Goal: Task Accomplishment & Management: Manage account settings

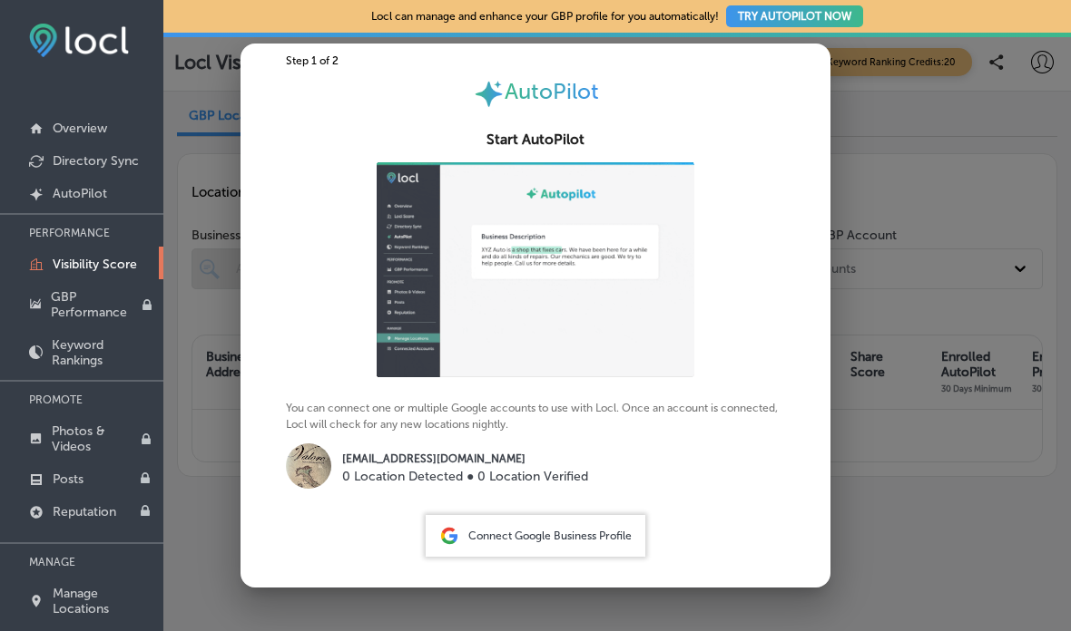
click at [583, 541] on span "Connect Google Business Profile" at bounding box center [549, 536] width 163 height 13
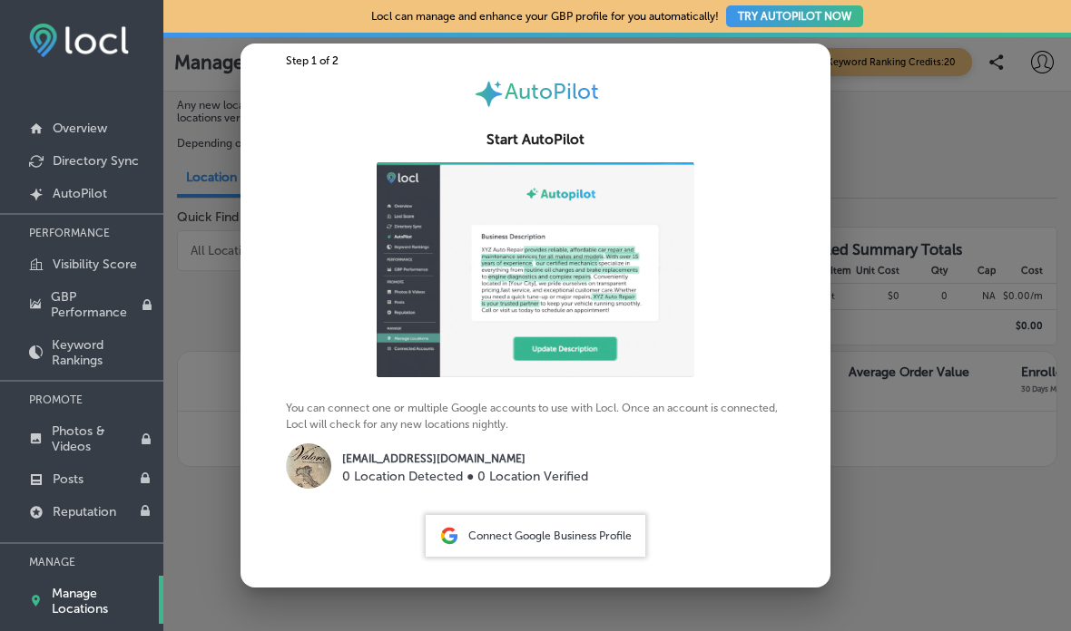
click at [568, 543] on span "Connect Google Business Profile" at bounding box center [549, 536] width 163 height 13
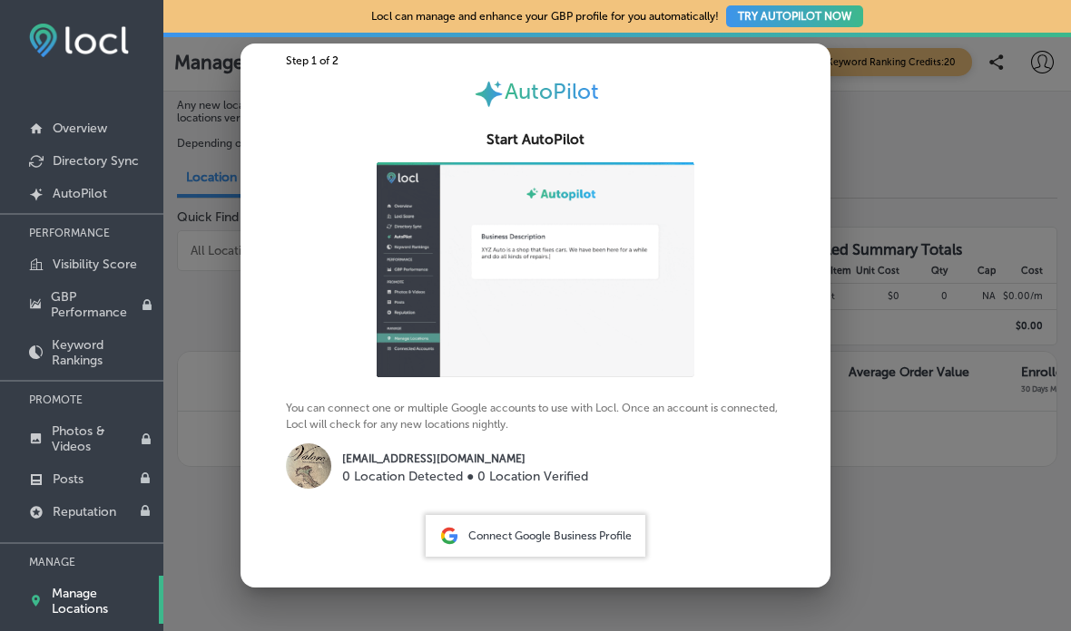
click at [938, 128] on div at bounding box center [535, 315] width 1071 height 631
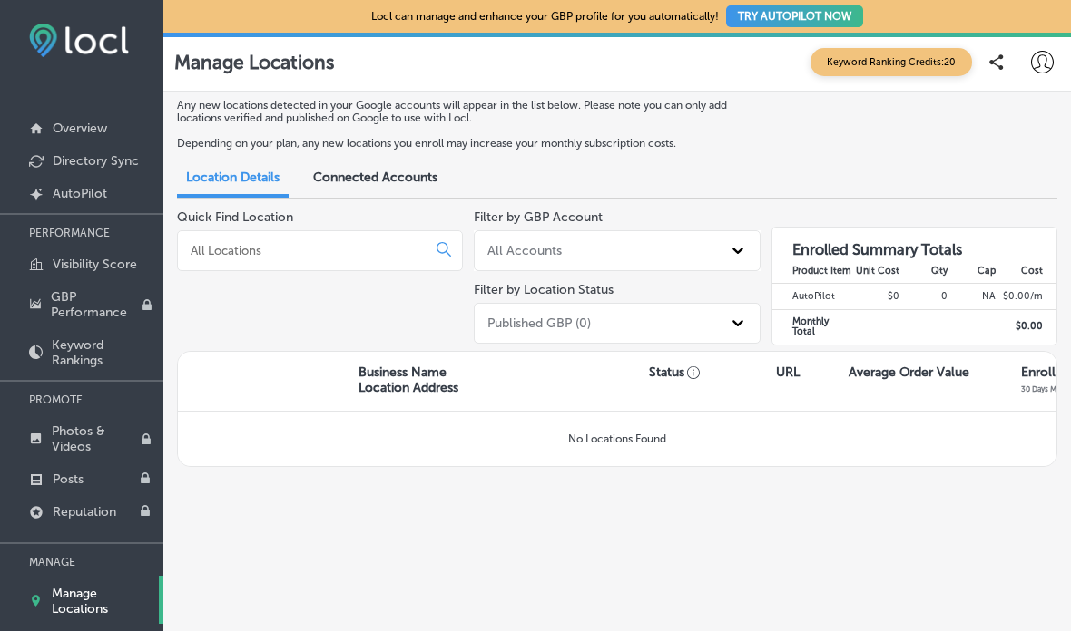
click at [112, 272] on p "Visibility Score" at bounding box center [95, 264] width 84 height 15
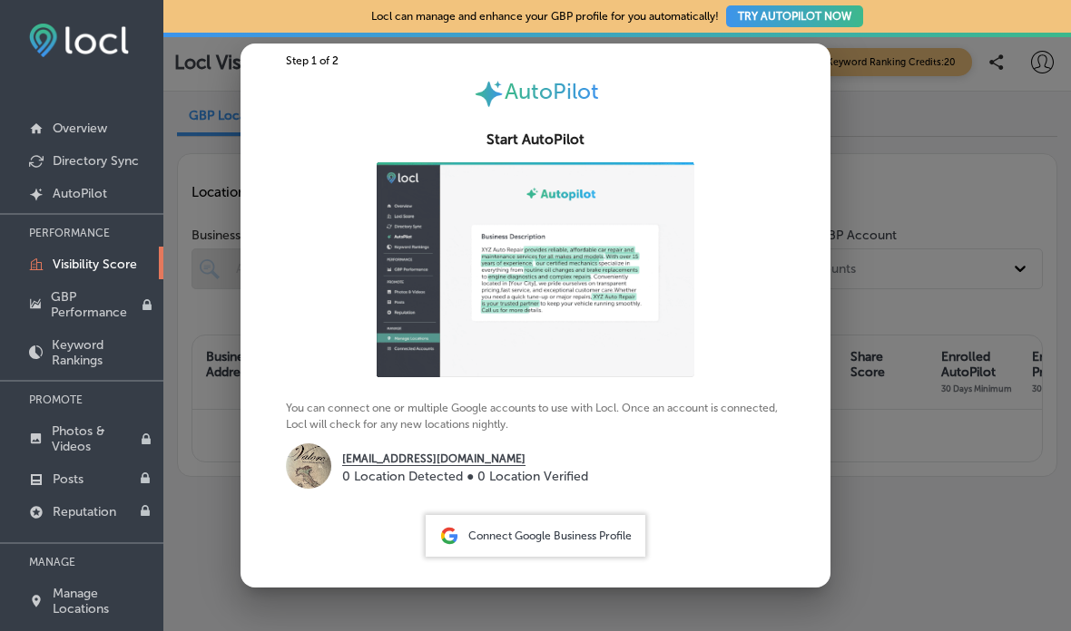
click at [90, 135] on p "Overview" at bounding box center [80, 128] width 54 height 15
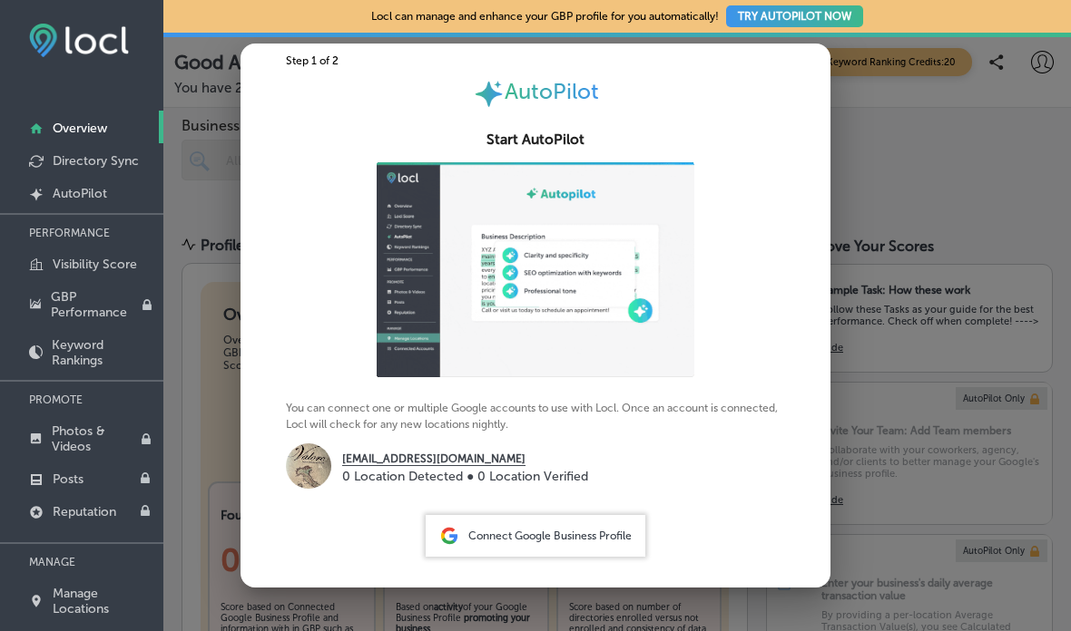
click at [969, 233] on div at bounding box center [535, 315] width 1071 height 631
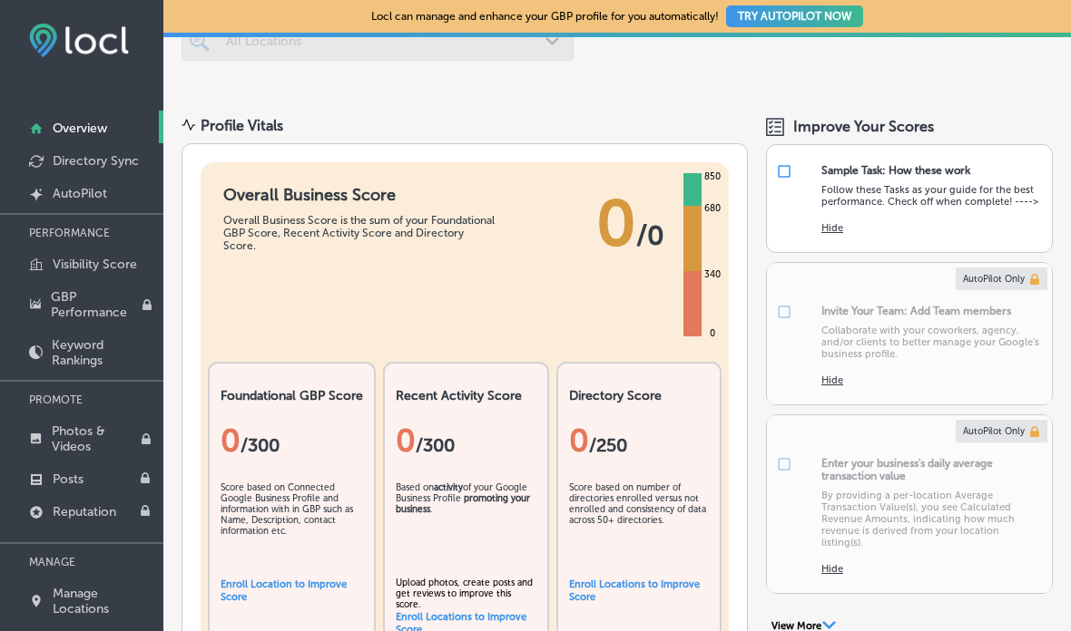
scroll to position [133, 0]
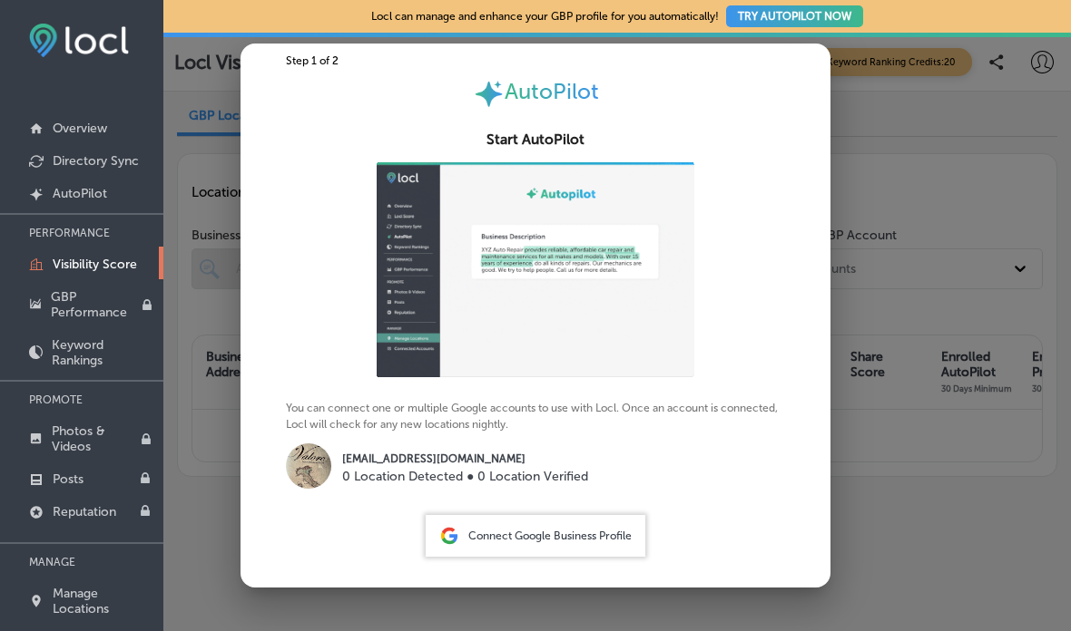
click at [597, 537] on span "Connect Google Business Profile" at bounding box center [549, 536] width 163 height 13
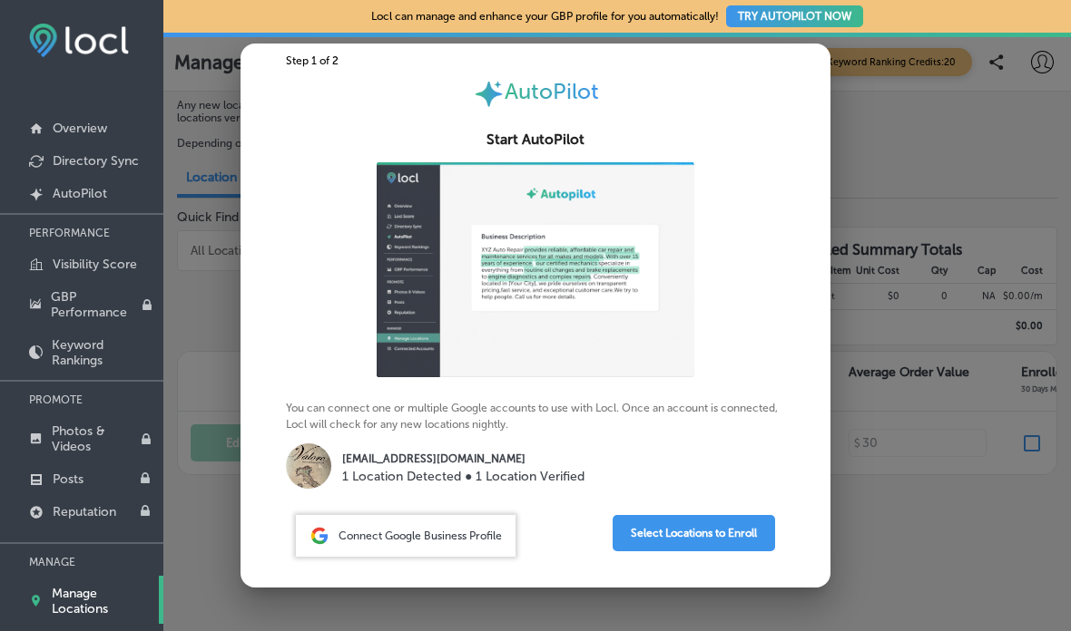
click at [710, 543] on button "Select Locations to Enroll" at bounding box center [693, 533] width 162 height 36
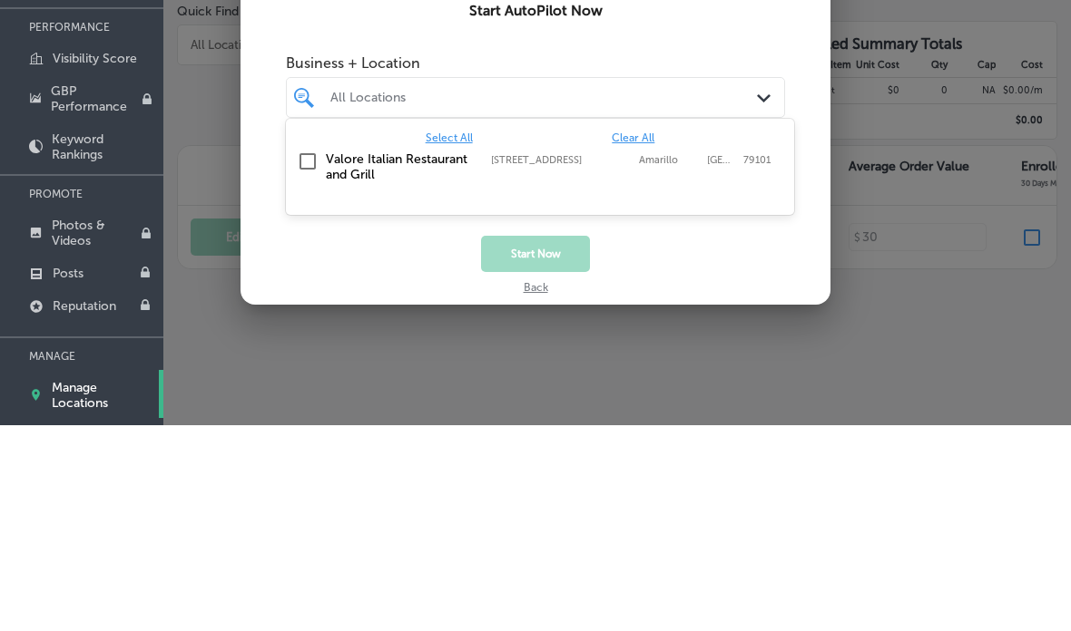
click at [287, 350] on div "Valore Italian Restaurant and Grill 900 South Tyler Street, Amarillo, TX, 79101…" at bounding box center [540, 372] width 508 height 45
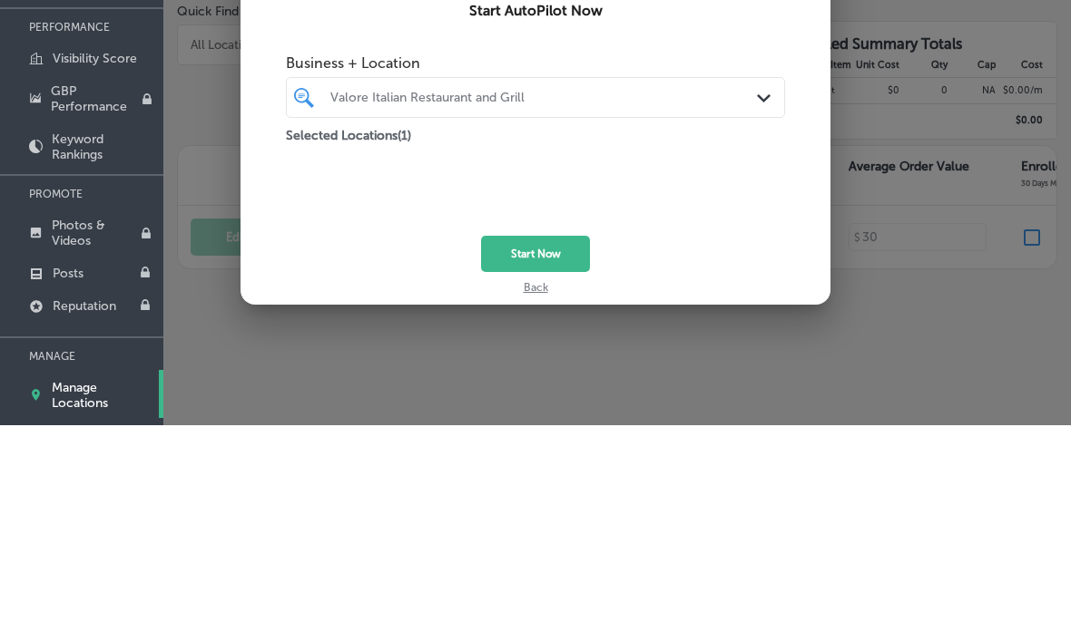
scroll to position [192, 0]
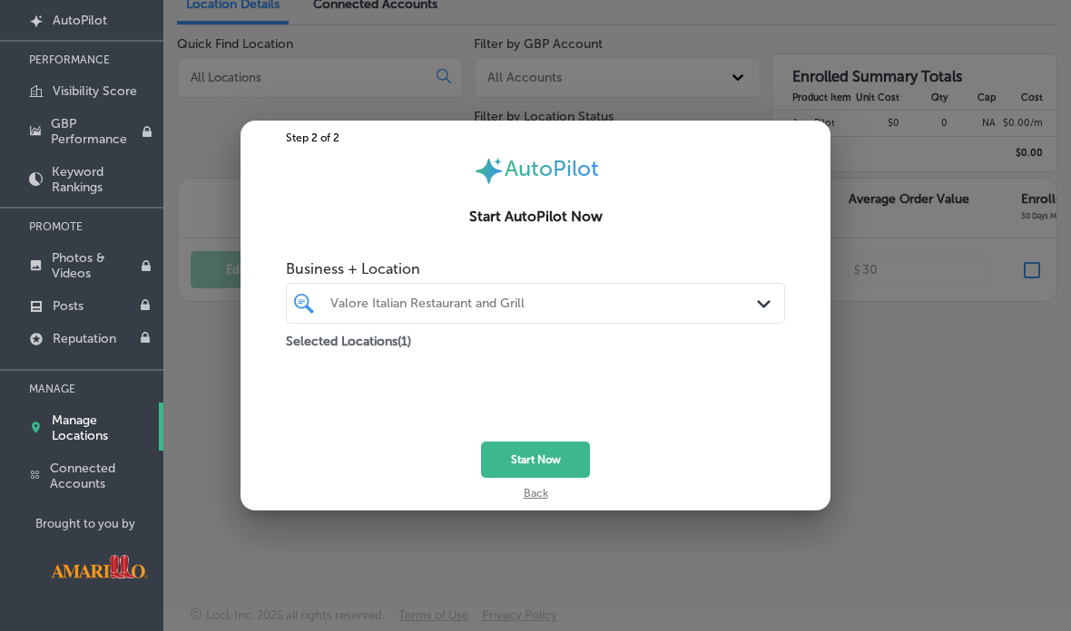
click at [946, 159] on div at bounding box center [535, 315] width 1071 height 631
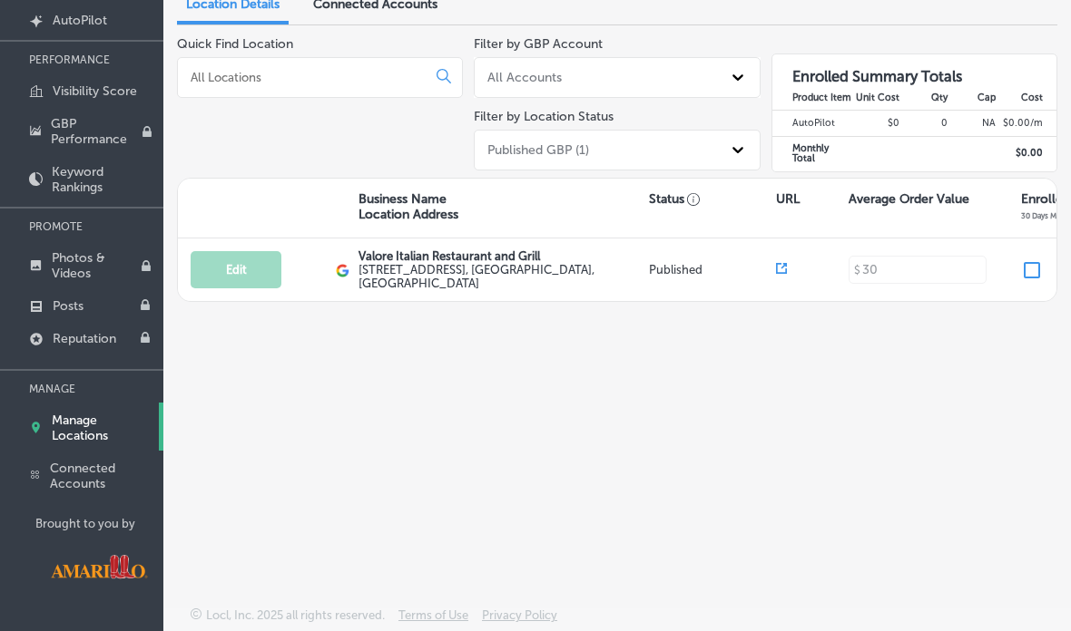
click at [1034, 259] on input "checkbox" at bounding box center [1032, 270] width 22 height 22
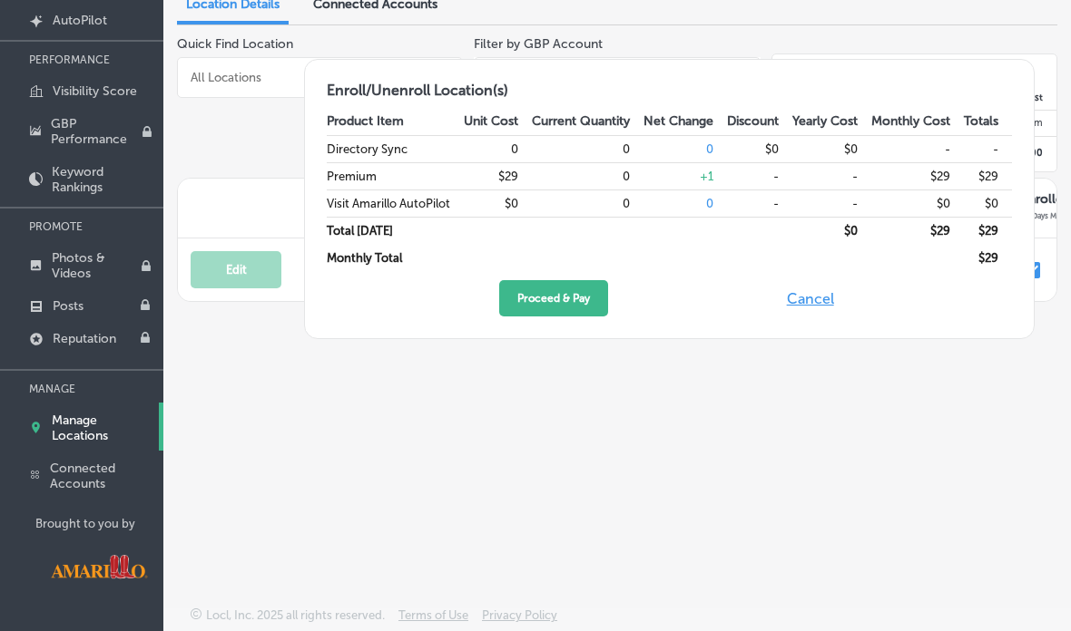
click at [806, 316] on button "Cancel" at bounding box center [810, 298] width 58 height 36
checkbox input "false"
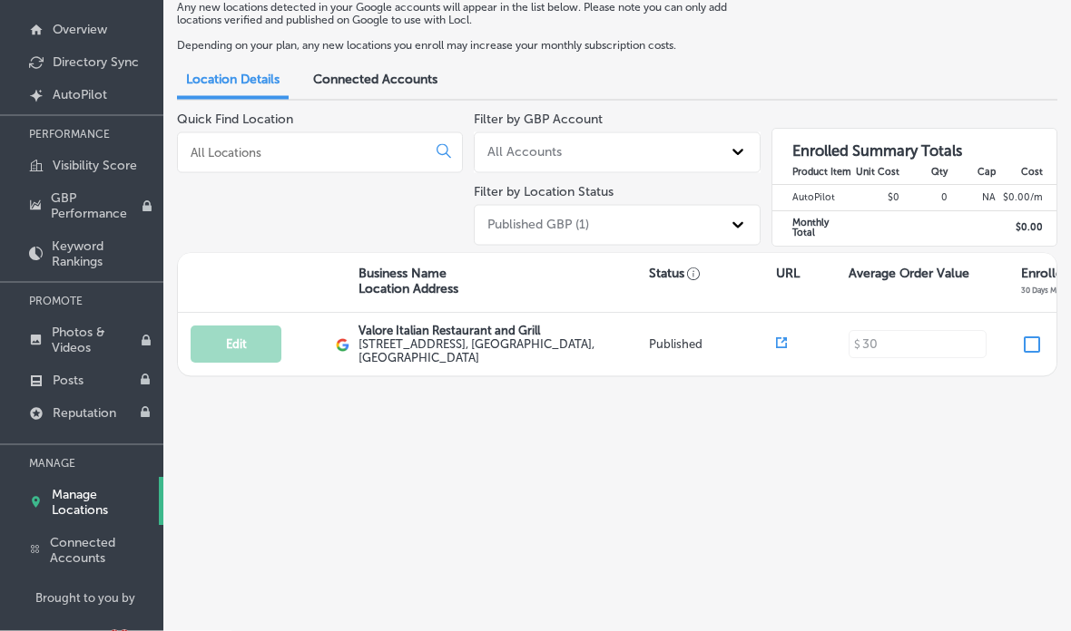
scroll to position [0, 0]
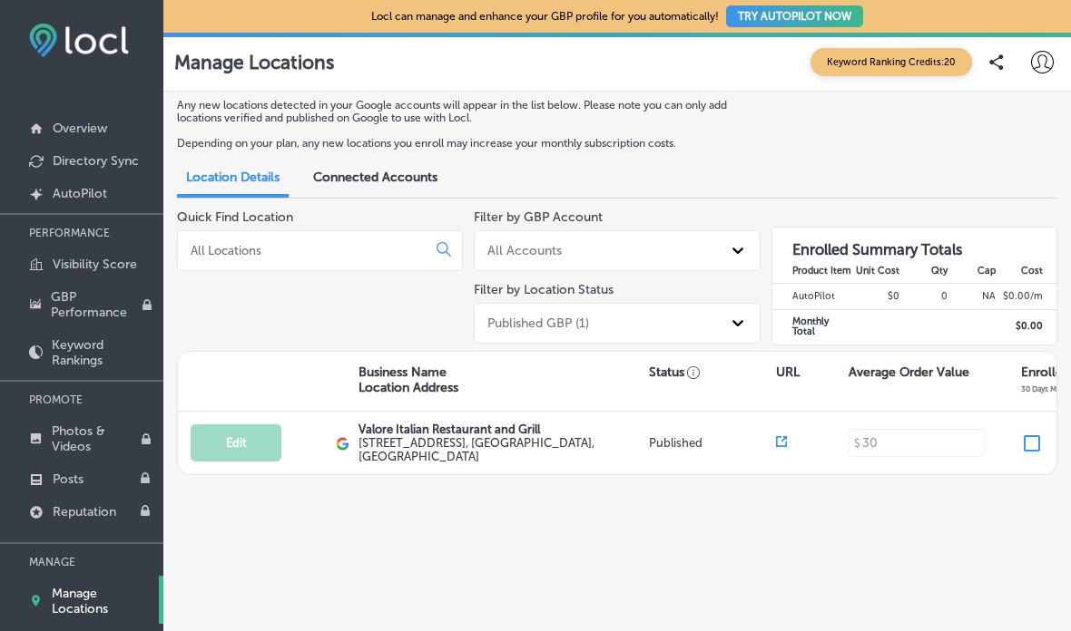
click at [72, 116] on link "Overview" at bounding box center [81, 127] width 163 height 33
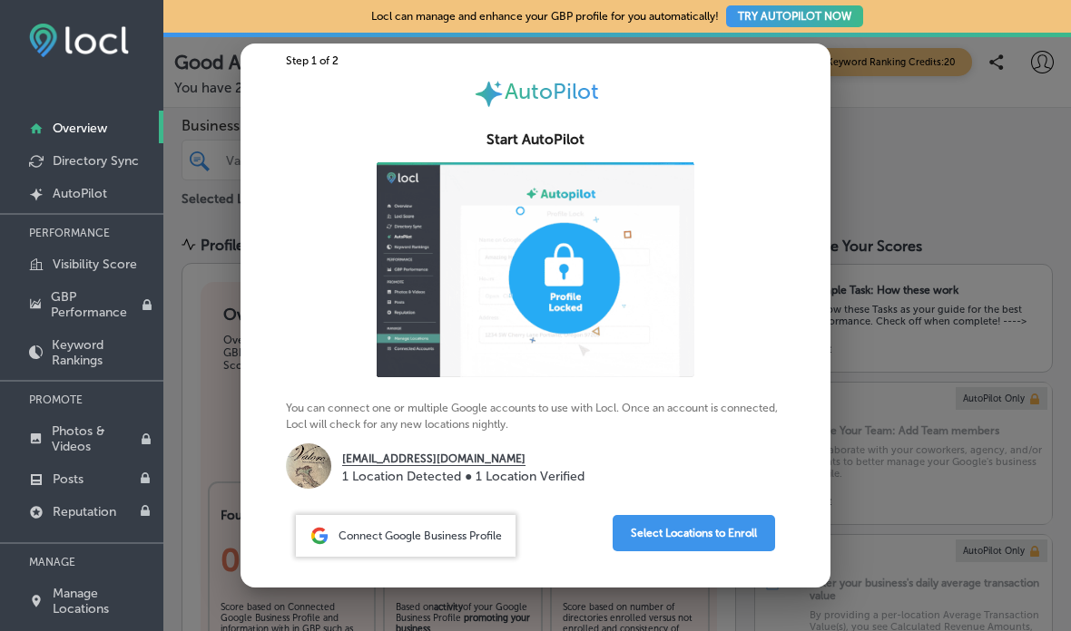
click at [932, 119] on div at bounding box center [535, 315] width 1071 height 631
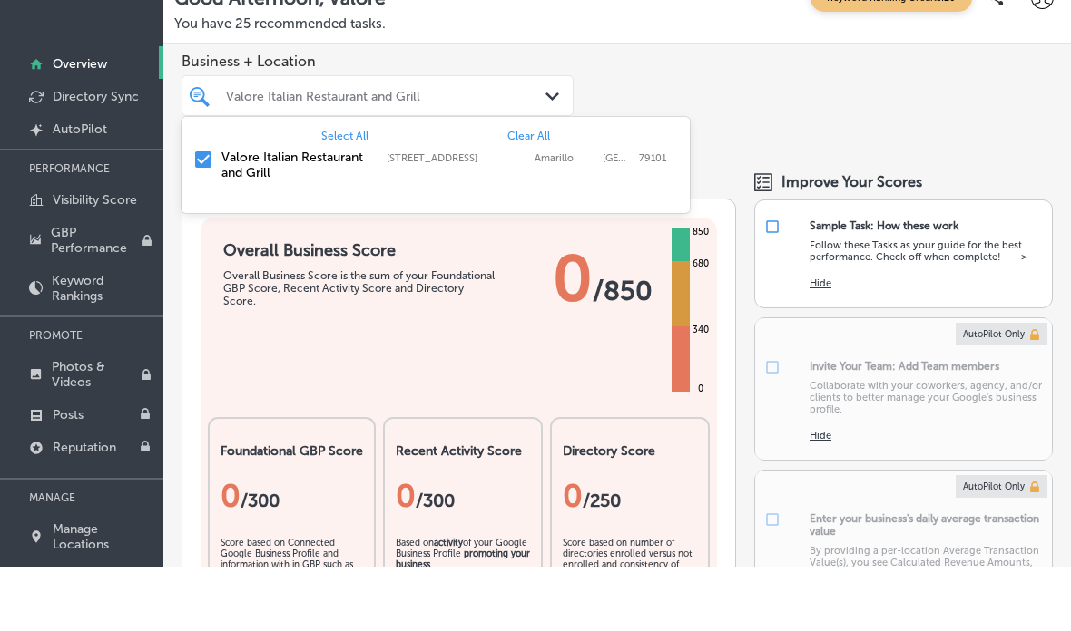
scroll to position [64, 0]
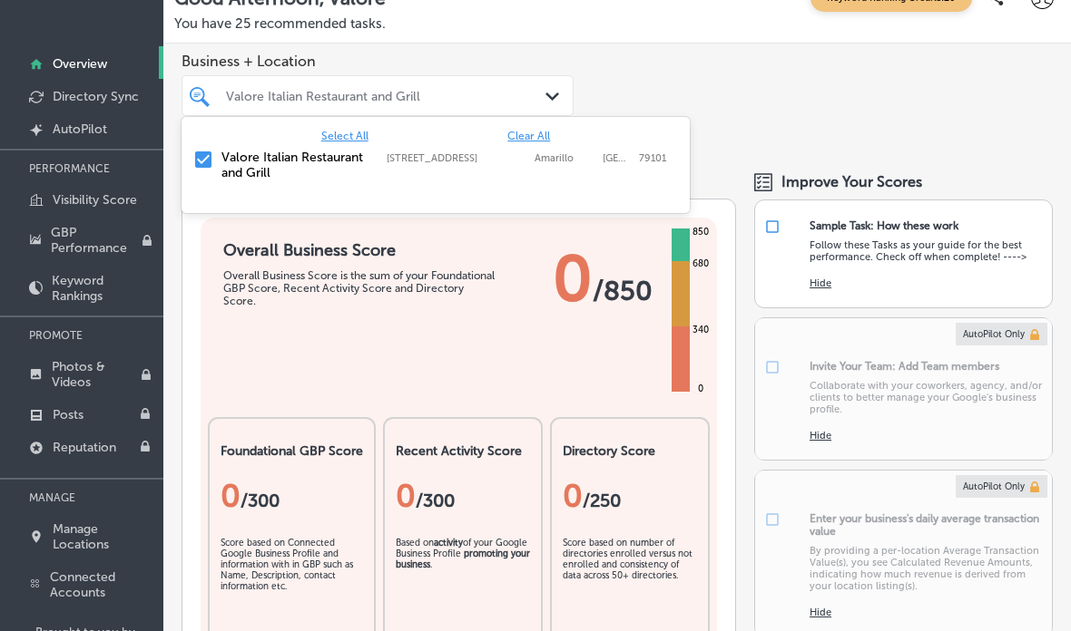
click at [894, 110] on div "Business + Location option focused, 1 of 2. 2 results available. Use Up and Dow…" at bounding box center [616, 99] width 907 height 111
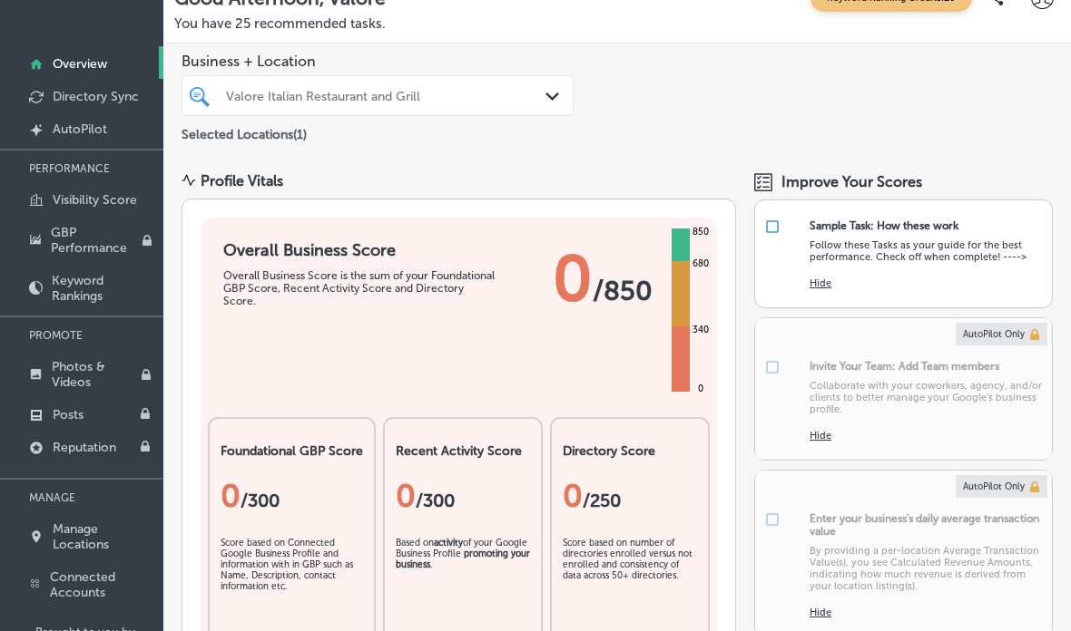
click at [783, 85] on div "Business + Location Valore Italian Restaurant and Grill Path Created with Sketc…" at bounding box center [616, 99] width 907 height 111
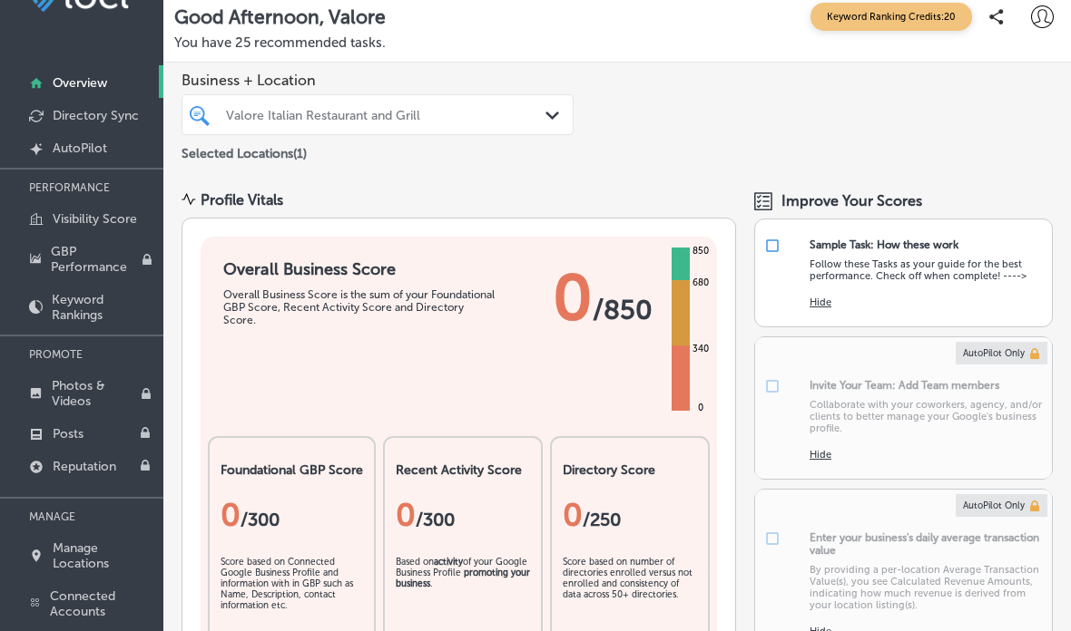
scroll to position [0, 0]
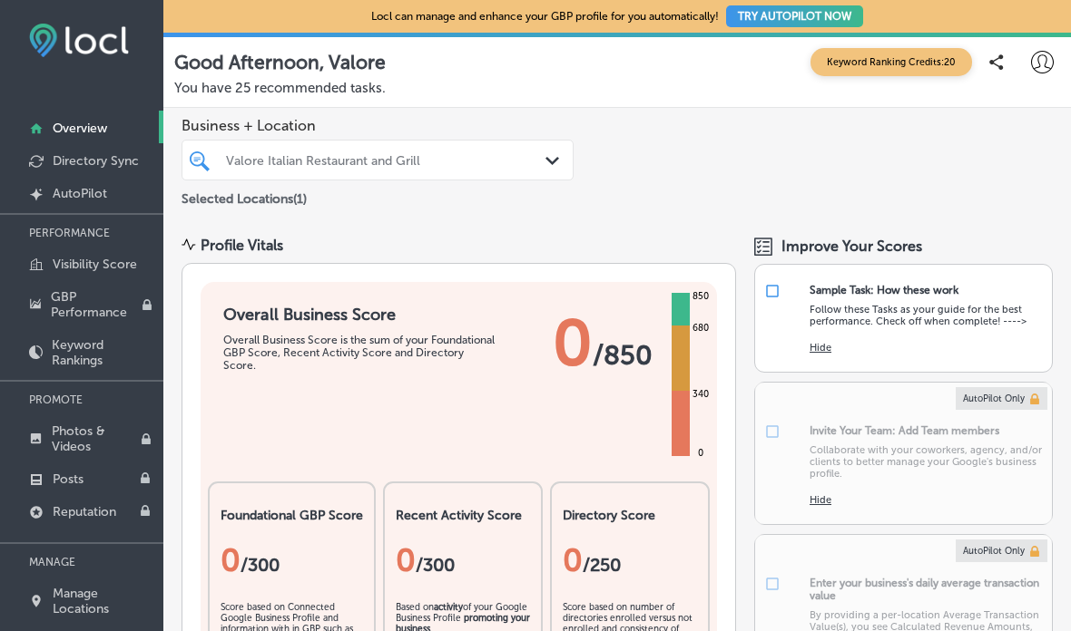
click at [73, 200] on p "AutoPilot" at bounding box center [80, 193] width 54 height 15
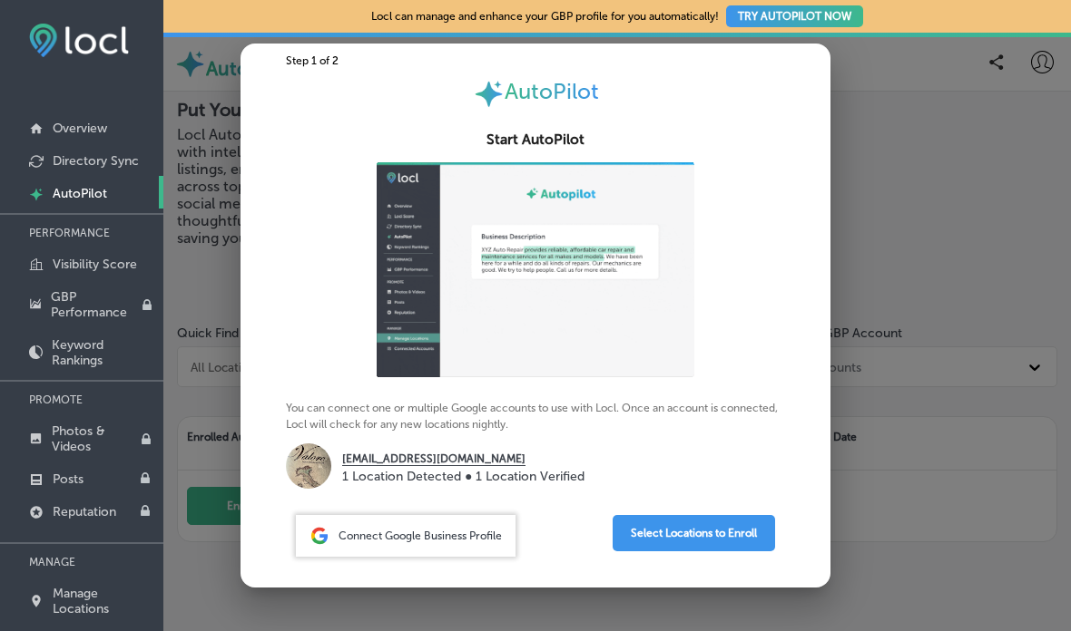
click at [478, 539] on span "Connect Google Business Profile" at bounding box center [419, 536] width 163 height 13
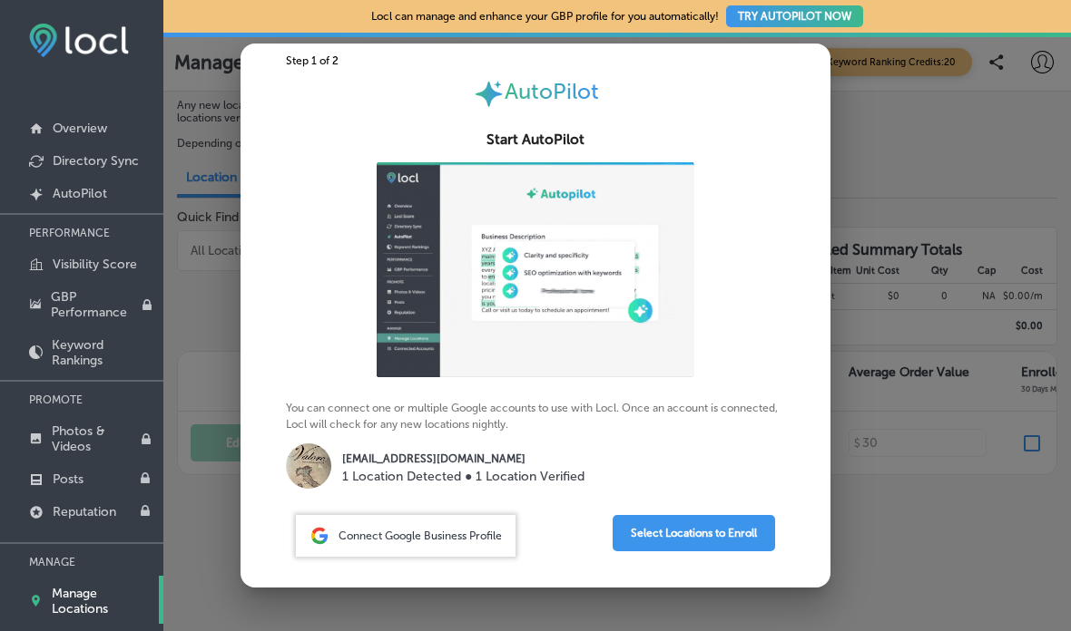
click at [735, 534] on button "Select Locations to Enroll" at bounding box center [693, 533] width 162 height 36
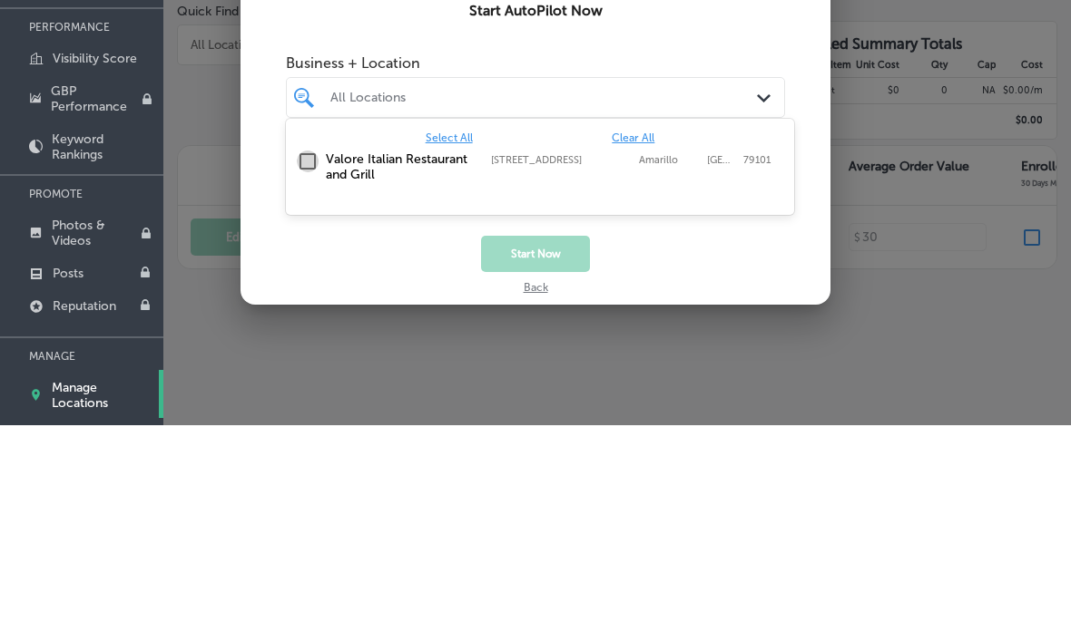
click at [301, 357] on input "checkbox" at bounding box center [308, 368] width 22 height 22
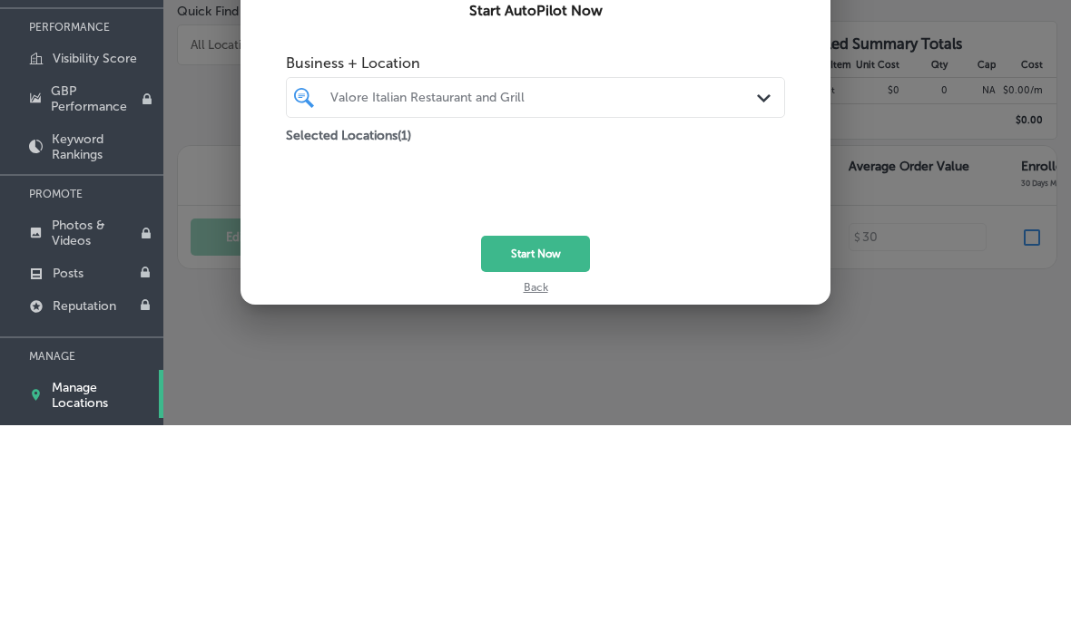
scroll to position [192, 0]
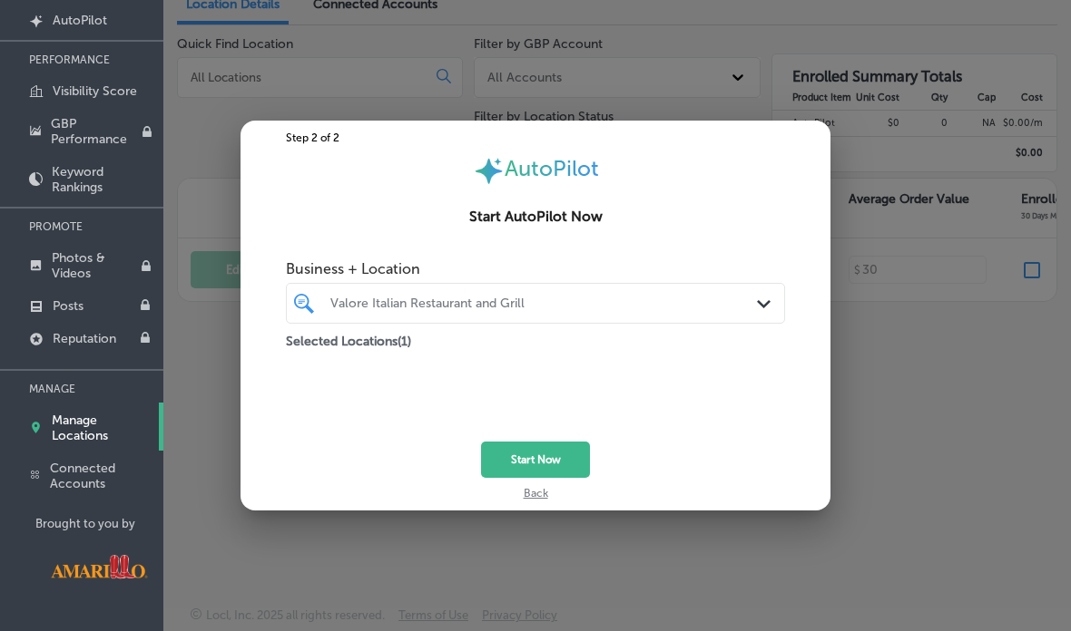
click at [995, 126] on div at bounding box center [535, 315] width 1071 height 631
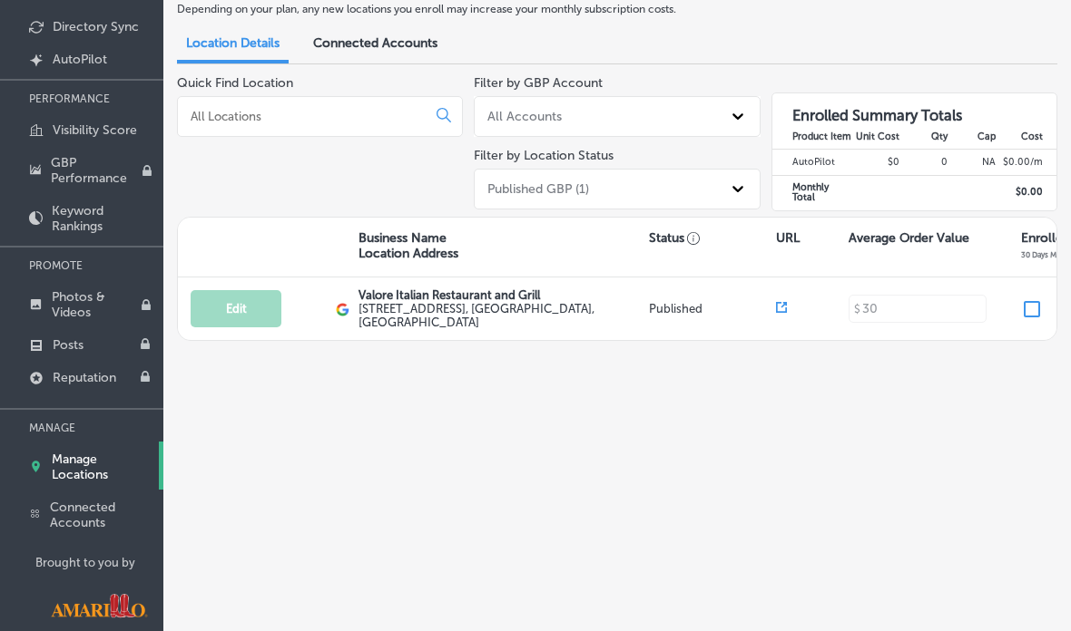
scroll to position [132, 0]
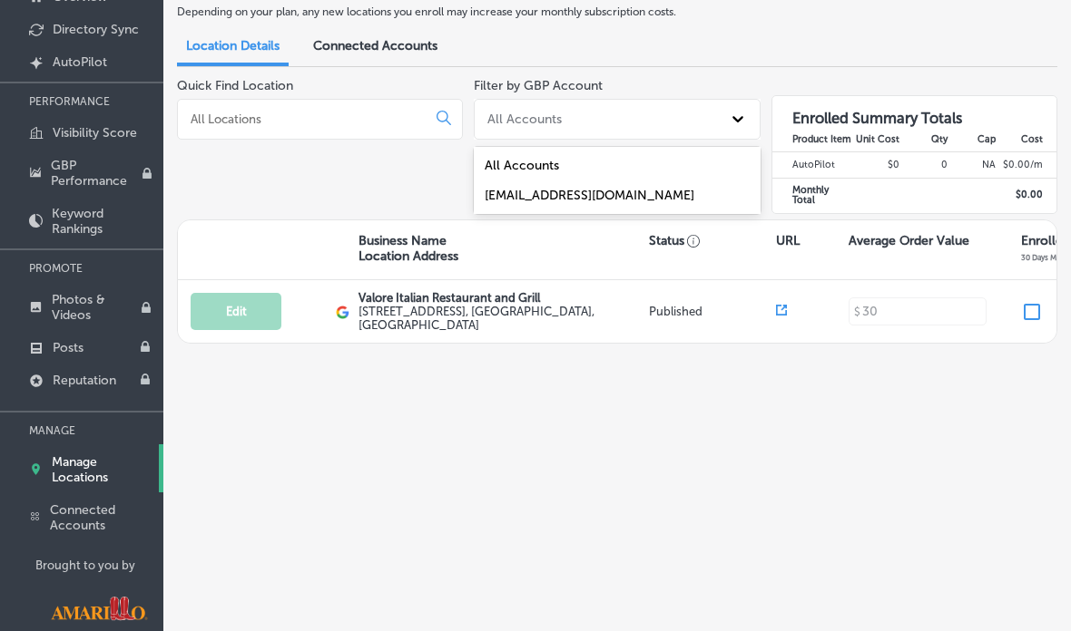
click at [654, 209] on div "[EMAIL_ADDRESS][DOMAIN_NAME]" at bounding box center [617, 196] width 286 height 30
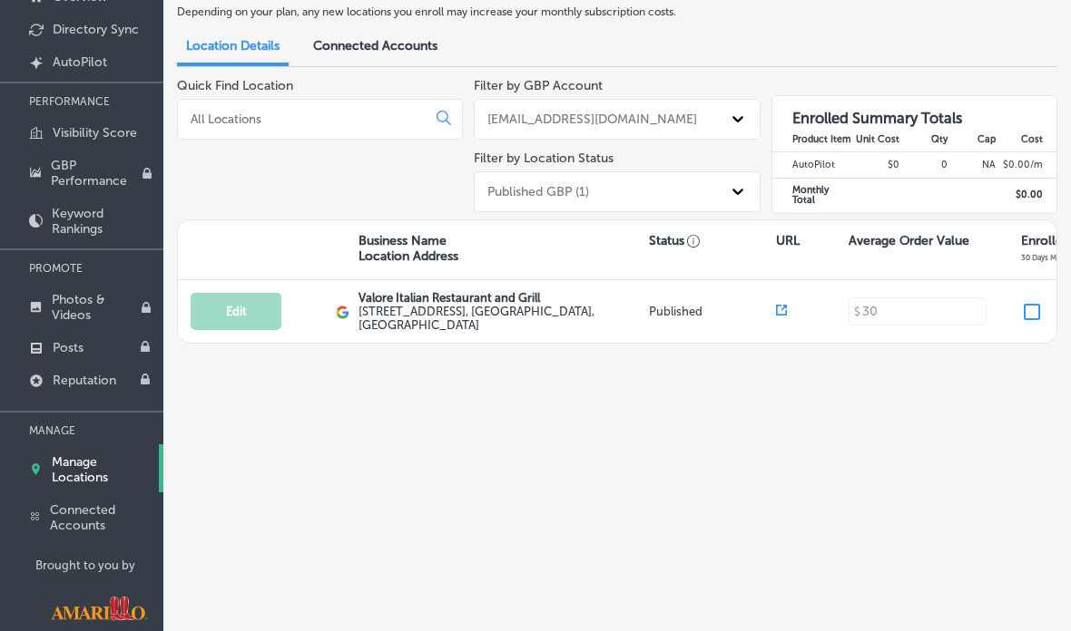
click at [1023, 323] on input "checkbox" at bounding box center [1032, 312] width 22 height 22
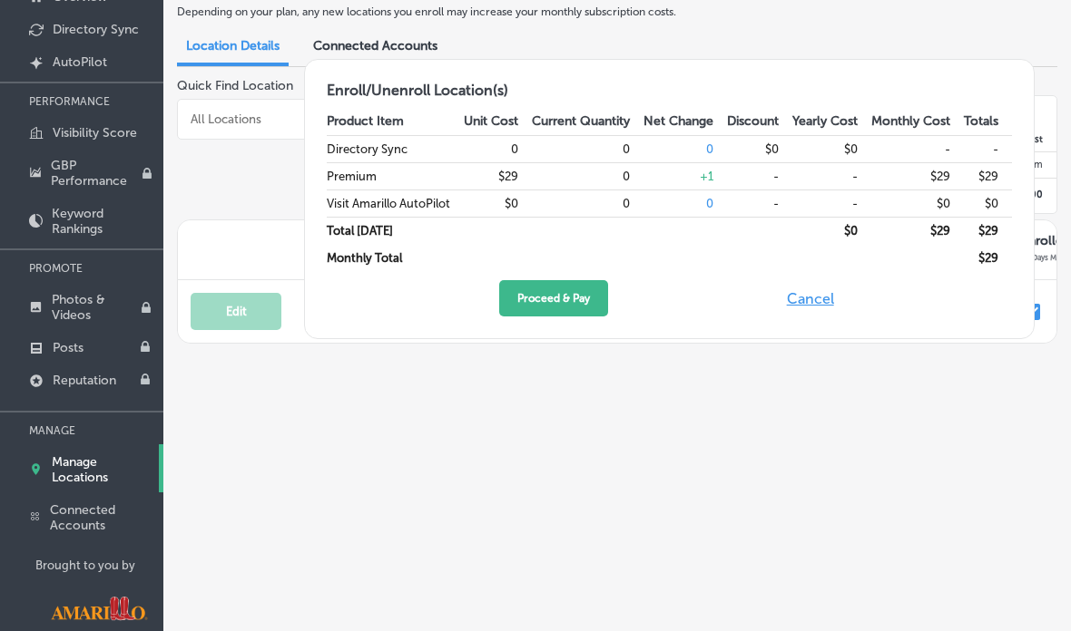
click at [821, 288] on button "Cancel" at bounding box center [810, 298] width 58 height 36
checkbox input "false"
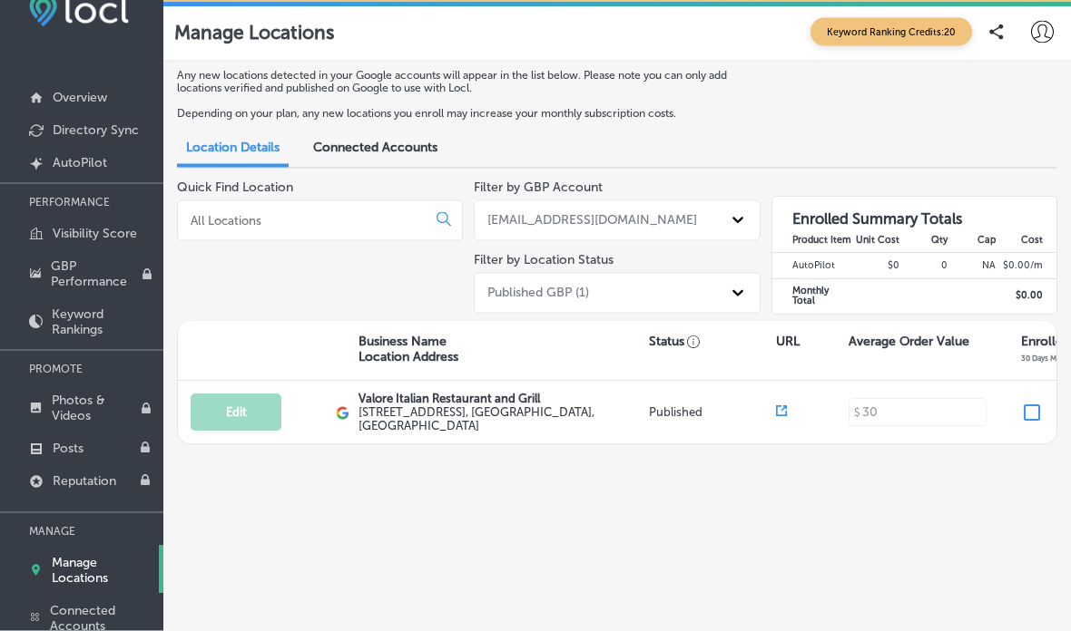
scroll to position [0, 0]
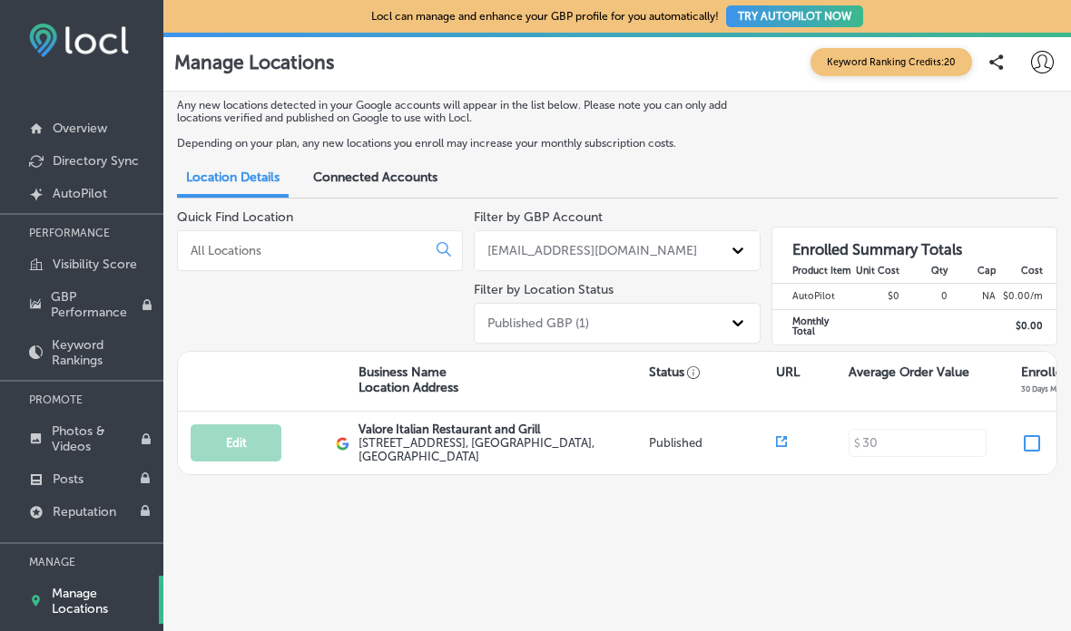
click at [84, 121] on p "Overview" at bounding box center [80, 128] width 54 height 15
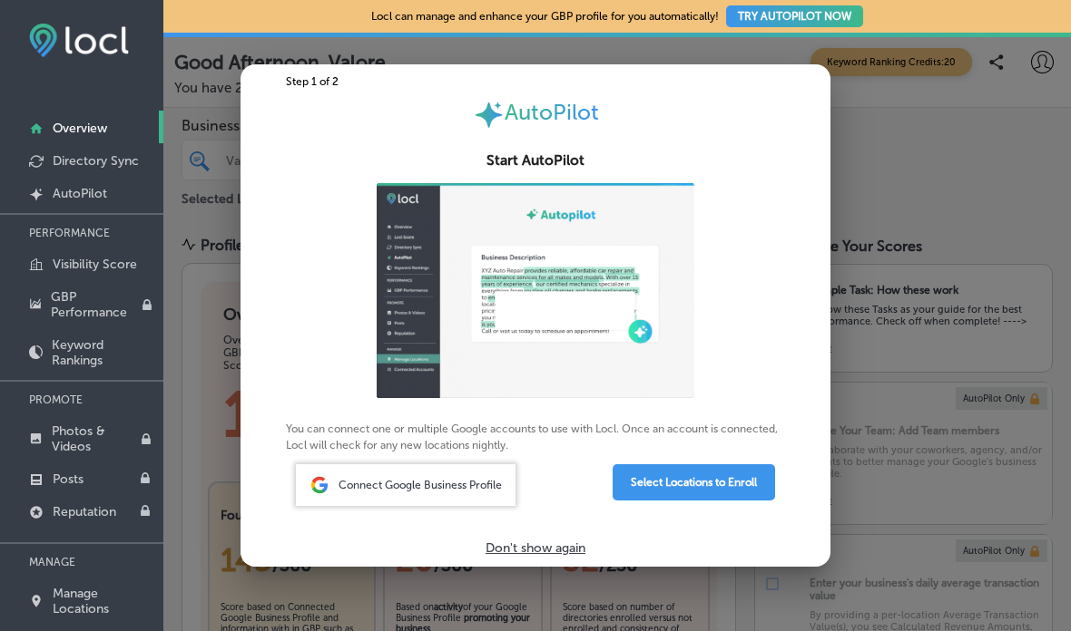
click at [934, 132] on div at bounding box center [535, 315] width 1071 height 631
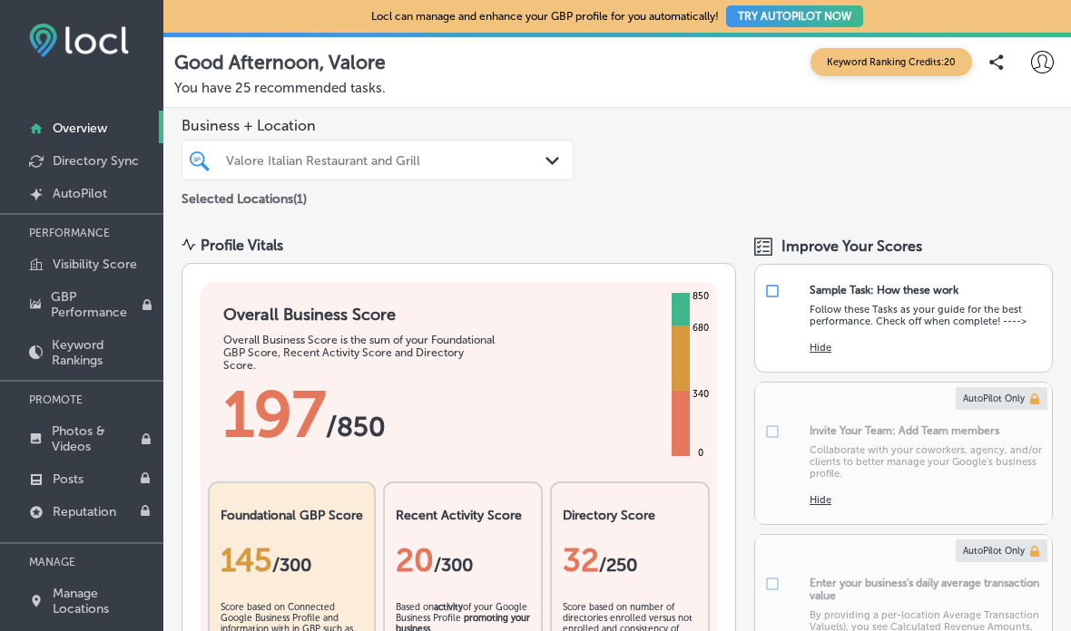
click at [71, 128] on p "Overview" at bounding box center [80, 128] width 54 height 15
click at [78, 201] on p "AutoPilot" at bounding box center [80, 193] width 54 height 15
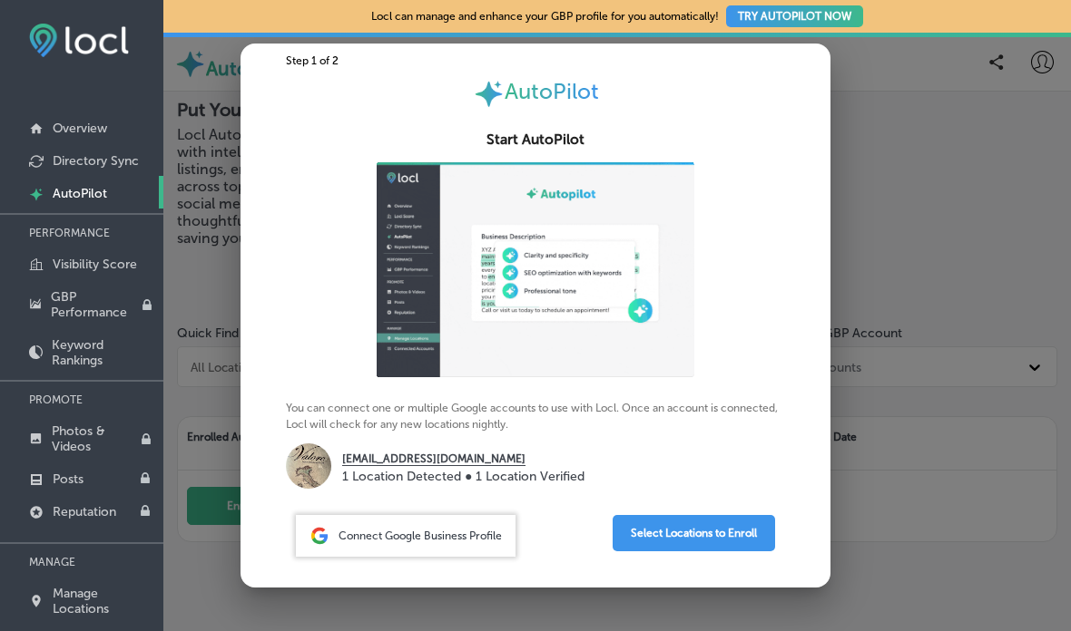
click at [672, 537] on button "Select Locations to Enroll" at bounding box center [693, 533] width 162 height 36
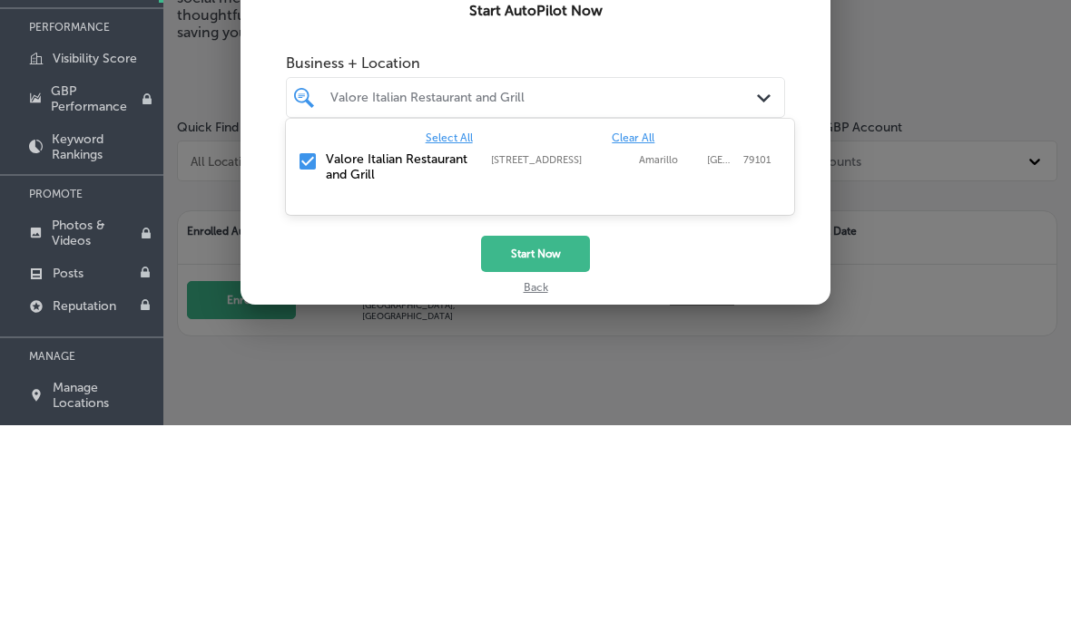
click at [451, 357] on label "Valore Italian Restaurant and Grill" at bounding box center [399, 372] width 147 height 31
click at [339, 357] on label "Valore Italian Restaurant and Grill" at bounding box center [399, 372] width 147 height 31
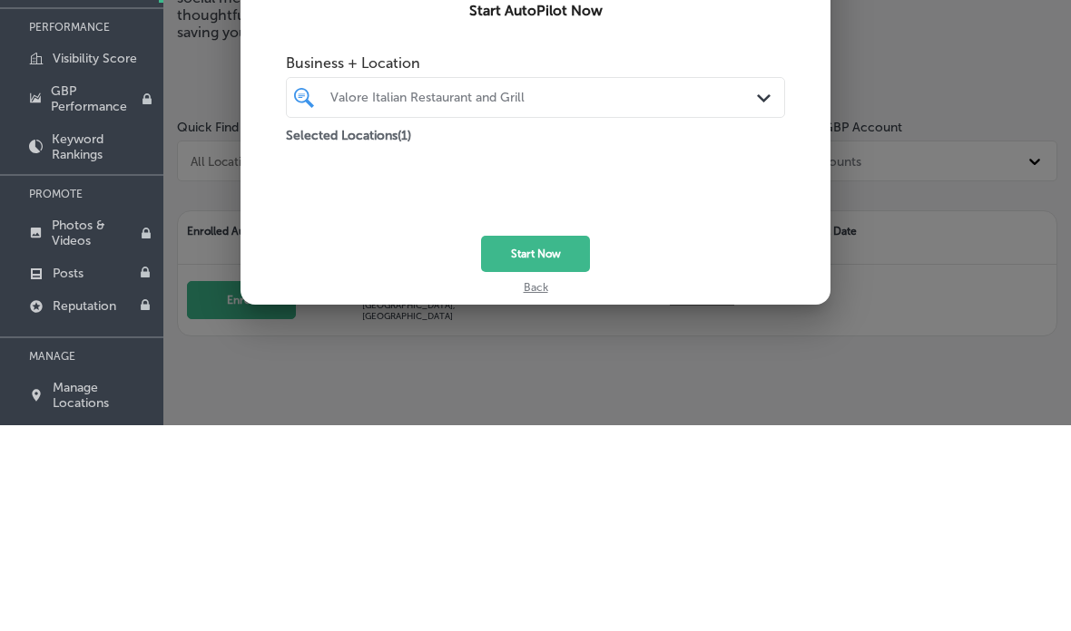
scroll to position [192, 0]
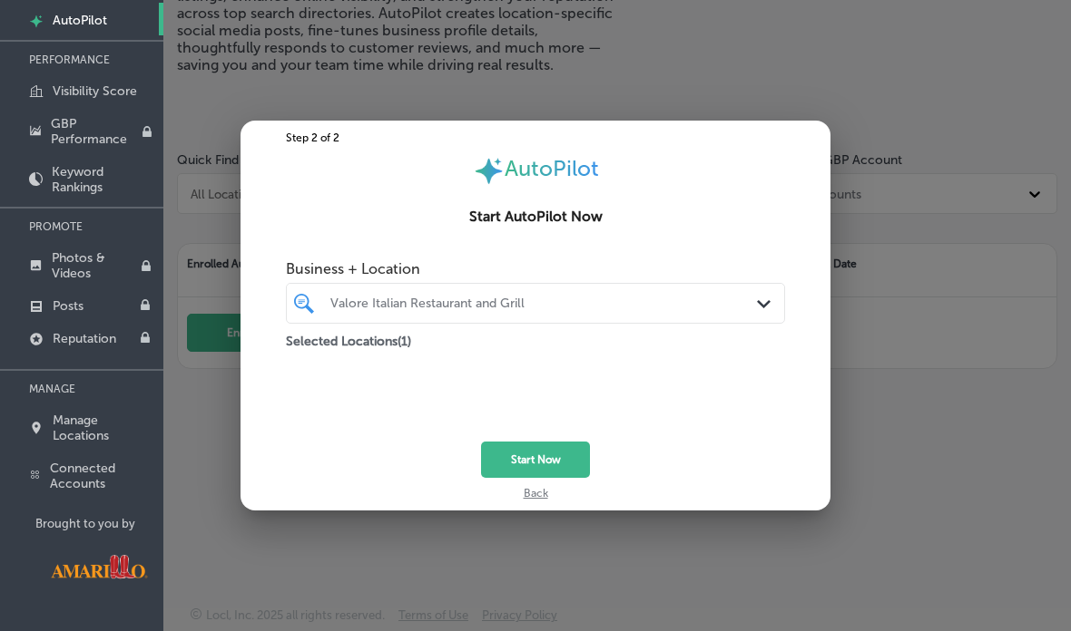
click at [913, 183] on div at bounding box center [535, 315] width 1071 height 631
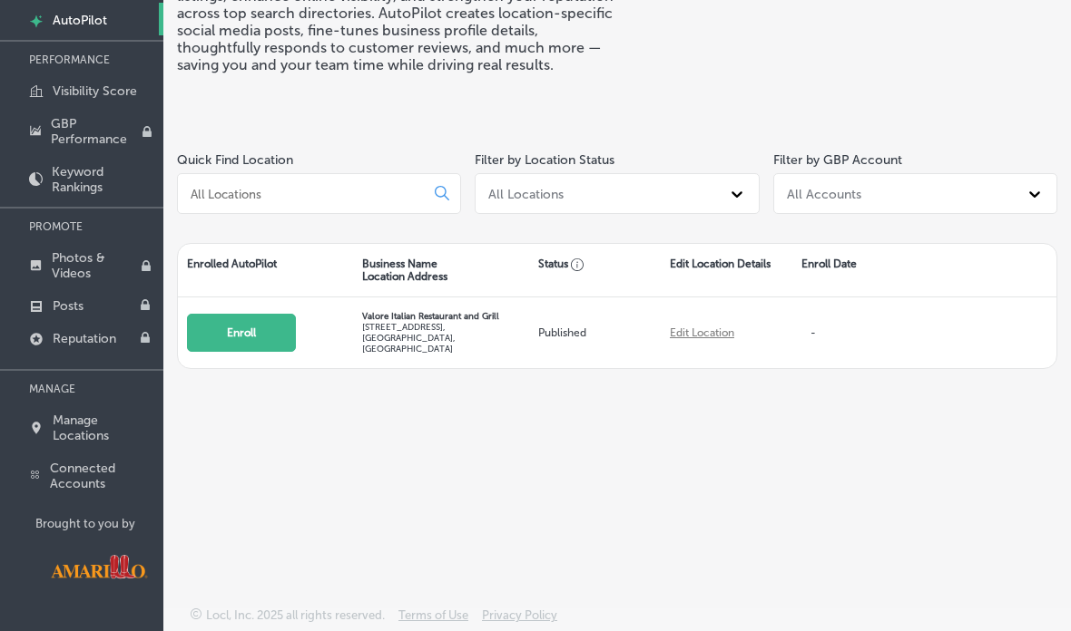
click at [206, 318] on button "Enroll" at bounding box center [241, 333] width 109 height 38
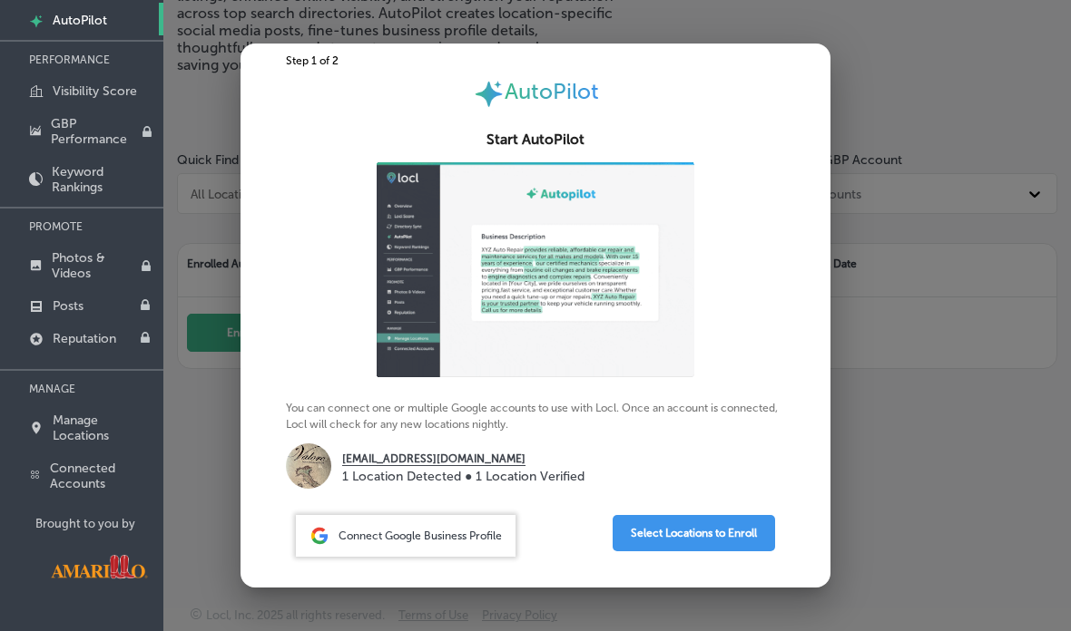
click at [898, 216] on div at bounding box center [535, 315] width 1071 height 631
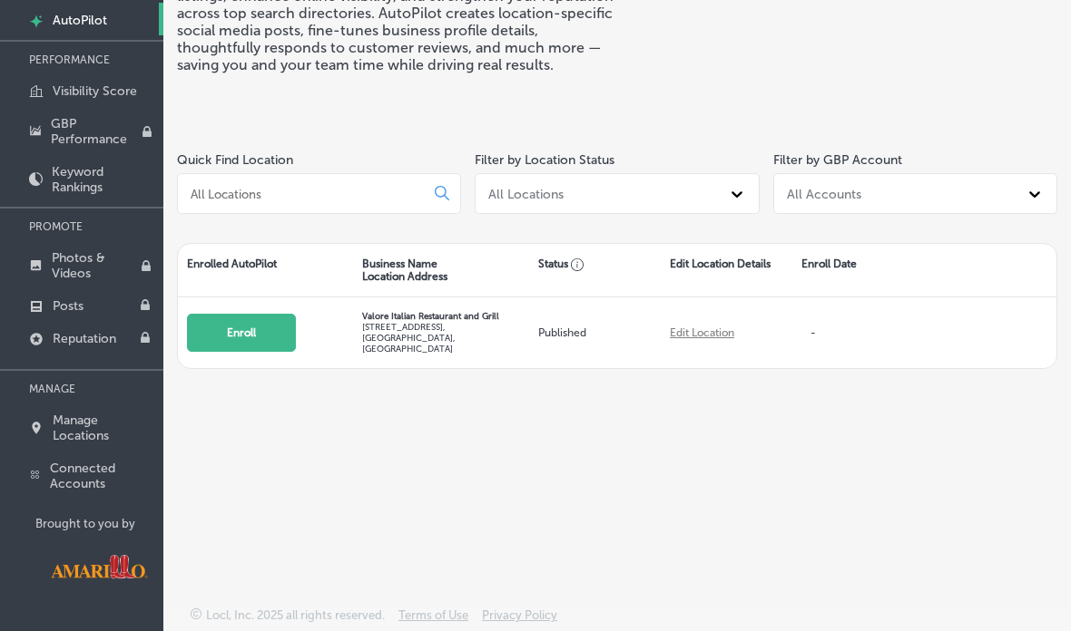
click at [708, 327] on link "Edit Location" at bounding box center [702, 333] width 64 height 13
click at [213, 318] on button "Enroll" at bounding box center [241, 333] width 109 height 38
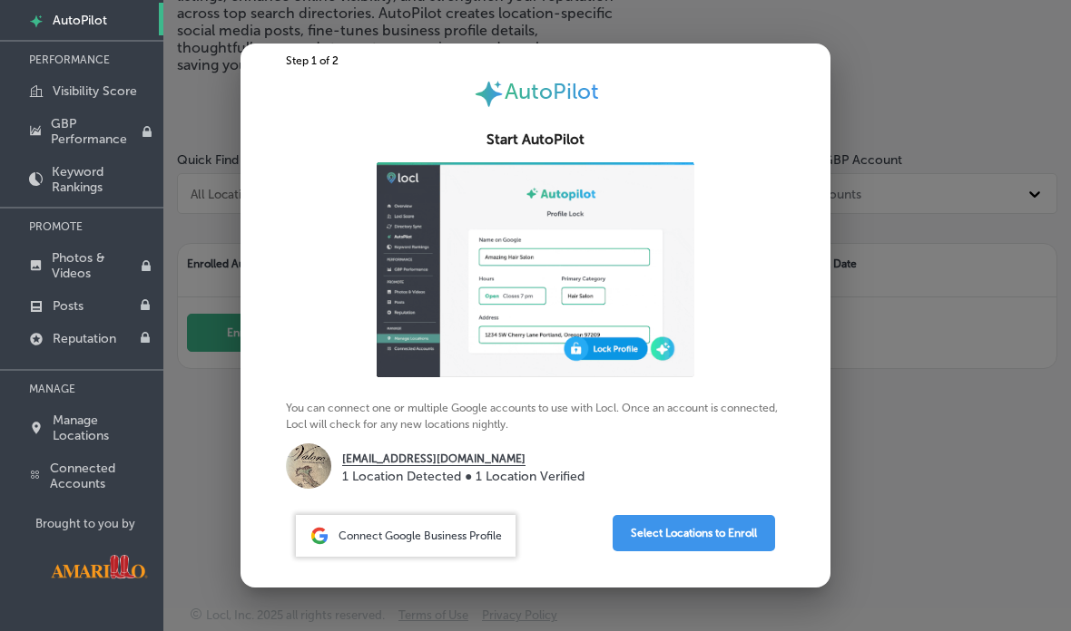
click at [357, 464] on p "[EMAIL_ADDRESS][DOMAIN_NAME]" at bounding box center [463, 459] width 242 height 16
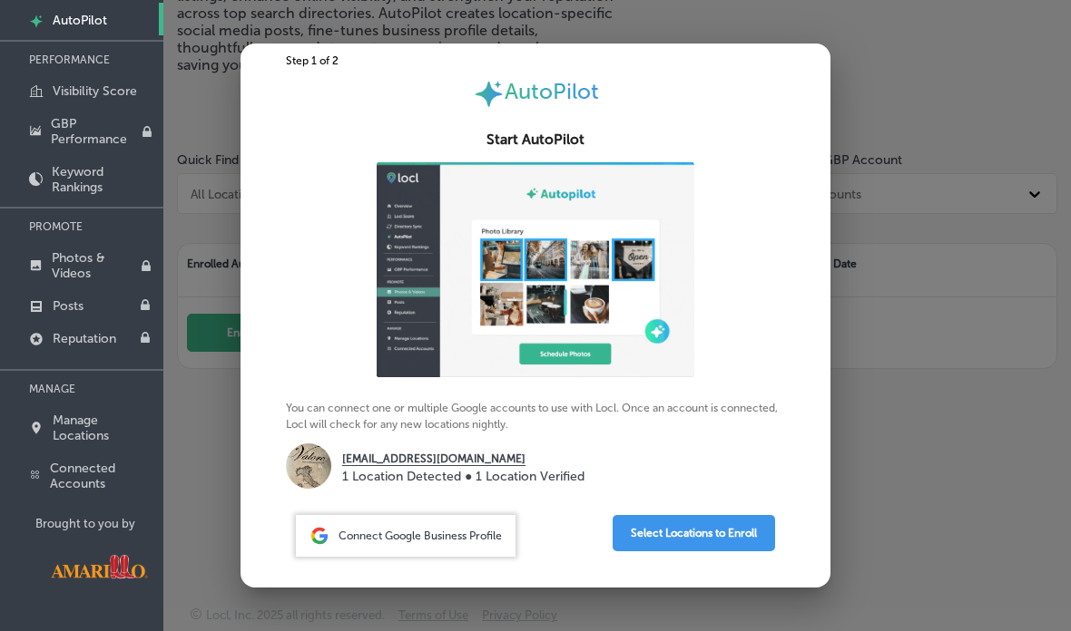
click at [438, 542] on span "Connect Google Business Profile" at bounding box center [419, 536] width 163 height 13
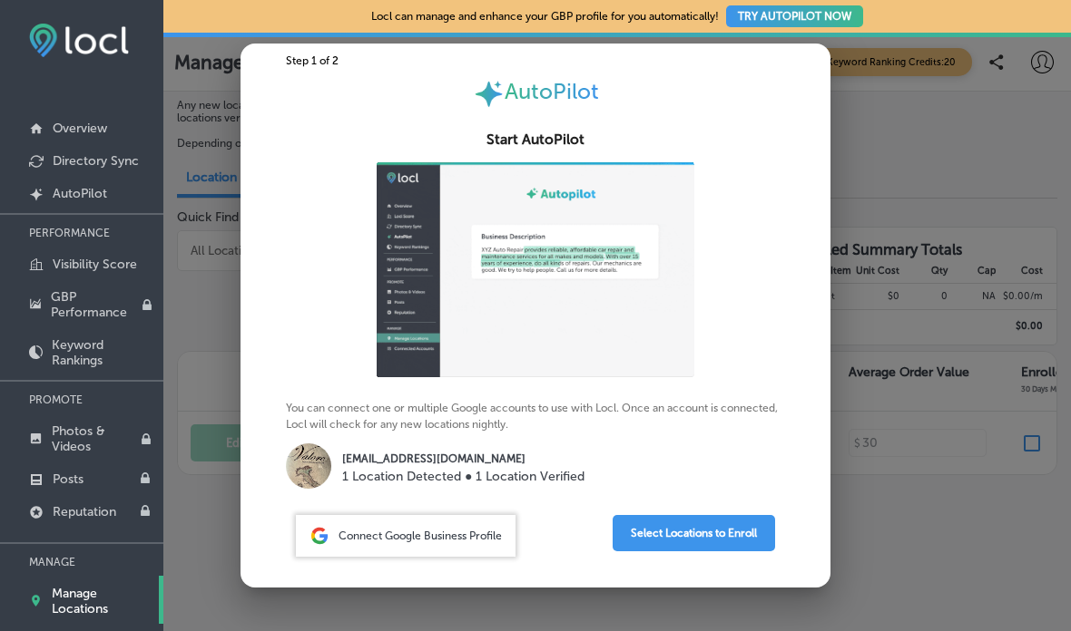
click at [323, 469] on img at bounding box center [308, 466] width 45 height 45
click at [425, 488] on div "valoreamarillo@gmail.com 1 Location Detected ● 1 Location Verified" at bounding box center [535, 469] width 499 height 50
click at [460, 473] on p "1 Location Detected ● 1 Location Verified" at bounding box center [463, 476] width 242 height 19
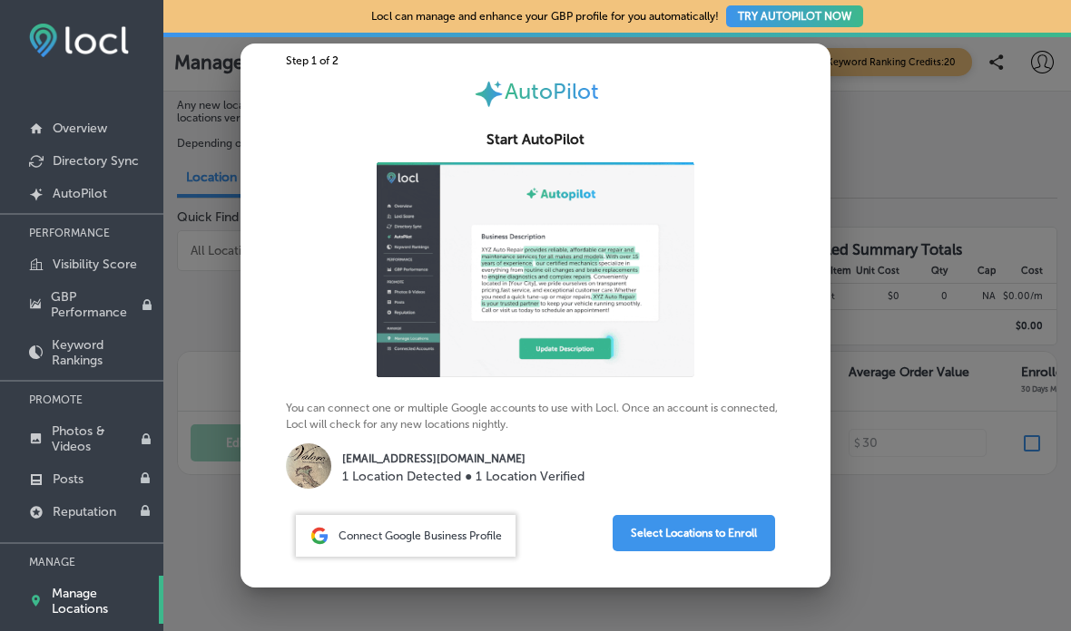
click at [681, 531] on button "Select Locations to Enroll" at bounding box center [693, 533] width 162 height 36
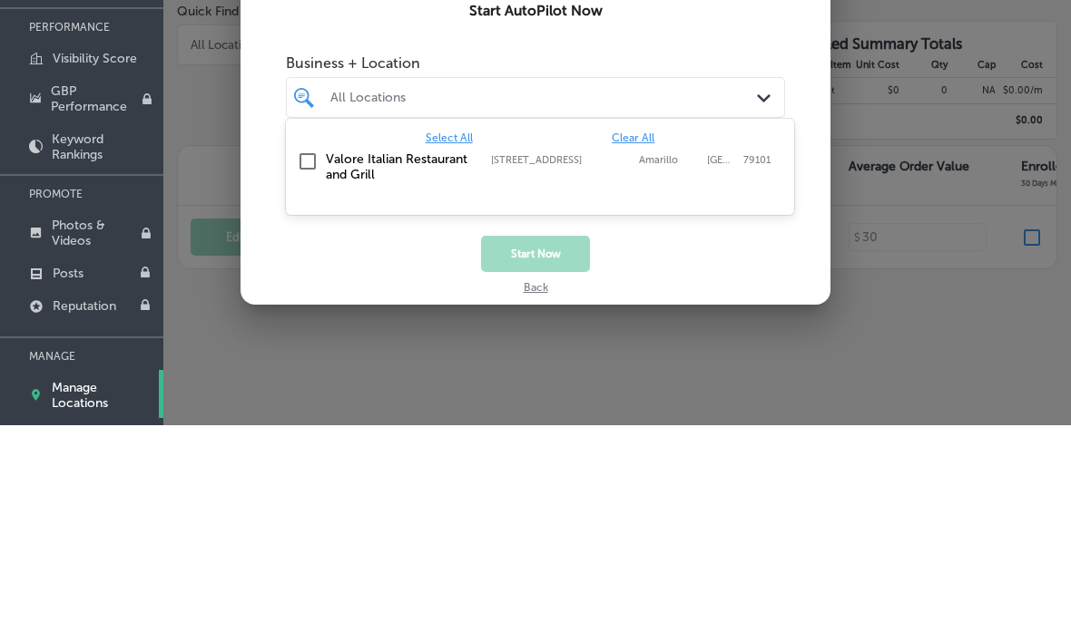
scroll to position [192, 0]
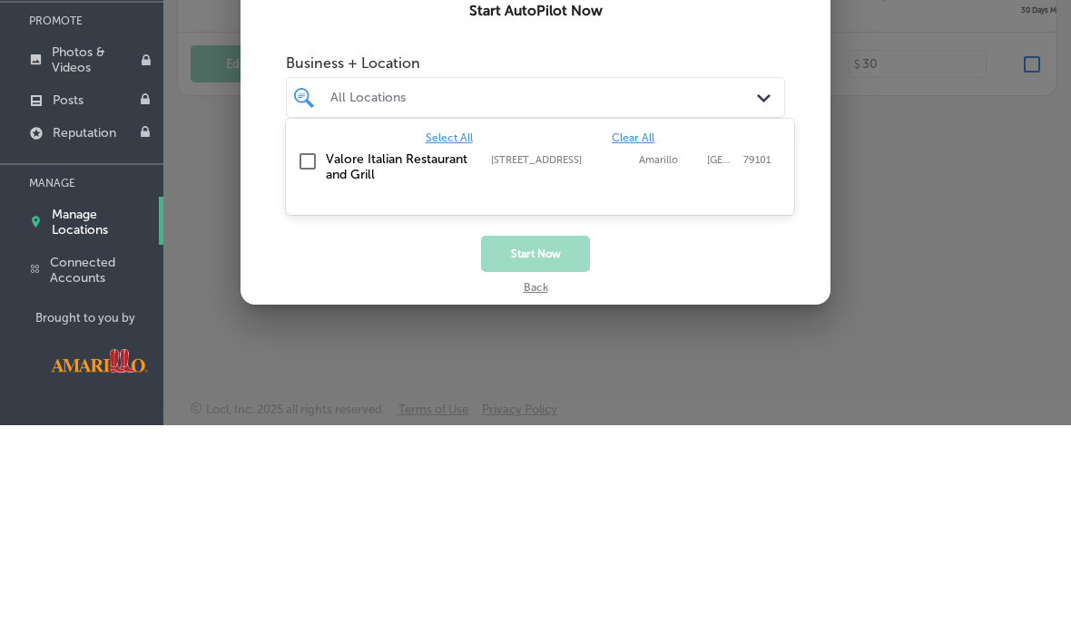
click at [298, 357] on input "checkbox" at bounding box center [308, 368] width 22 height 22
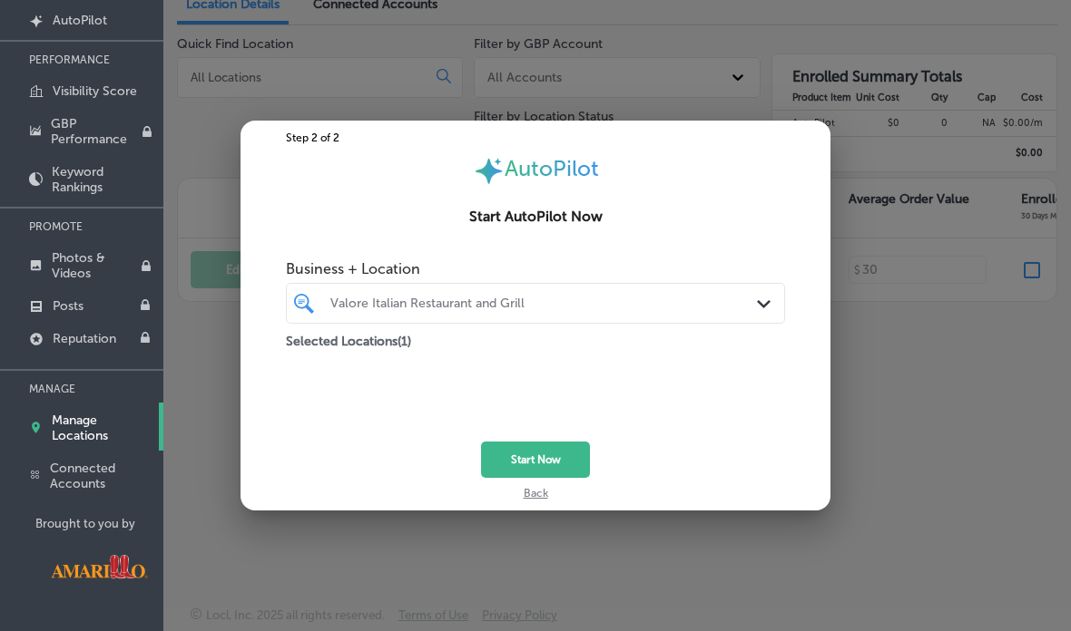
click at [905, 340] on div at bounding box center [535, 315] width 1071 height 631
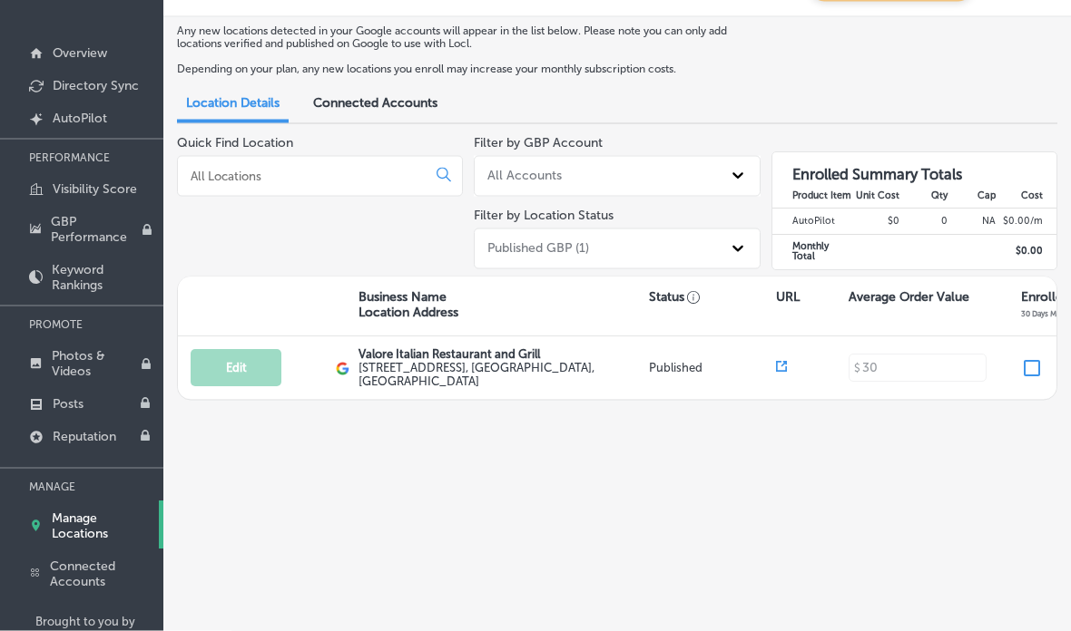
scroll to position [0, 0]
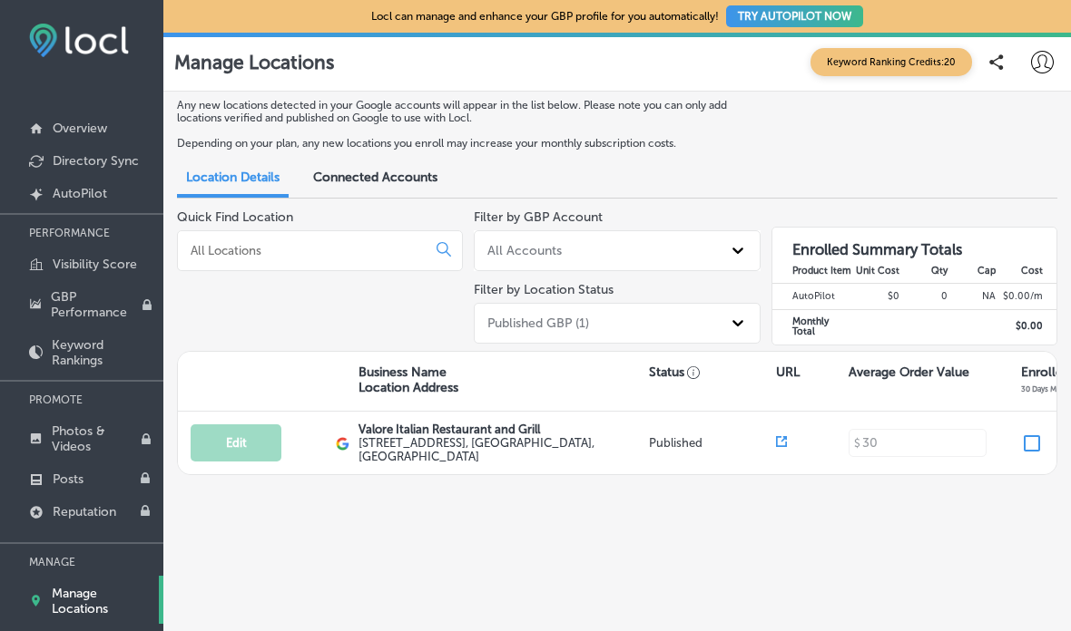
click at [826, 17] on button "TRY AUTOPILOT NOW" at bounding box center [794, 16] width 137 height 22
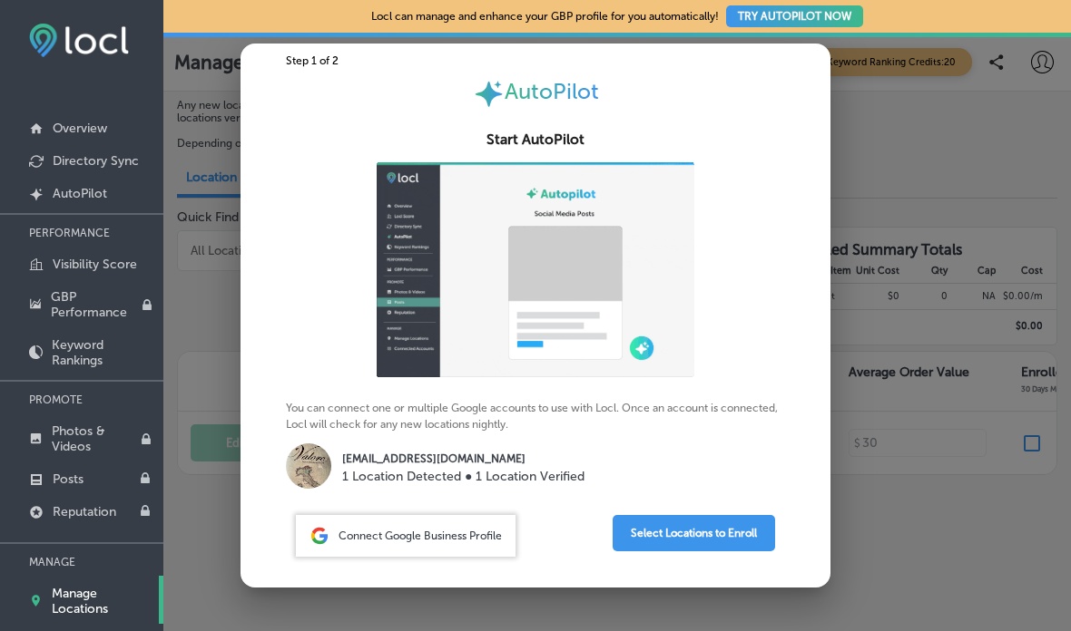
click at [924, 133] on div at bounding box center [535, 315] width 1071 height 631
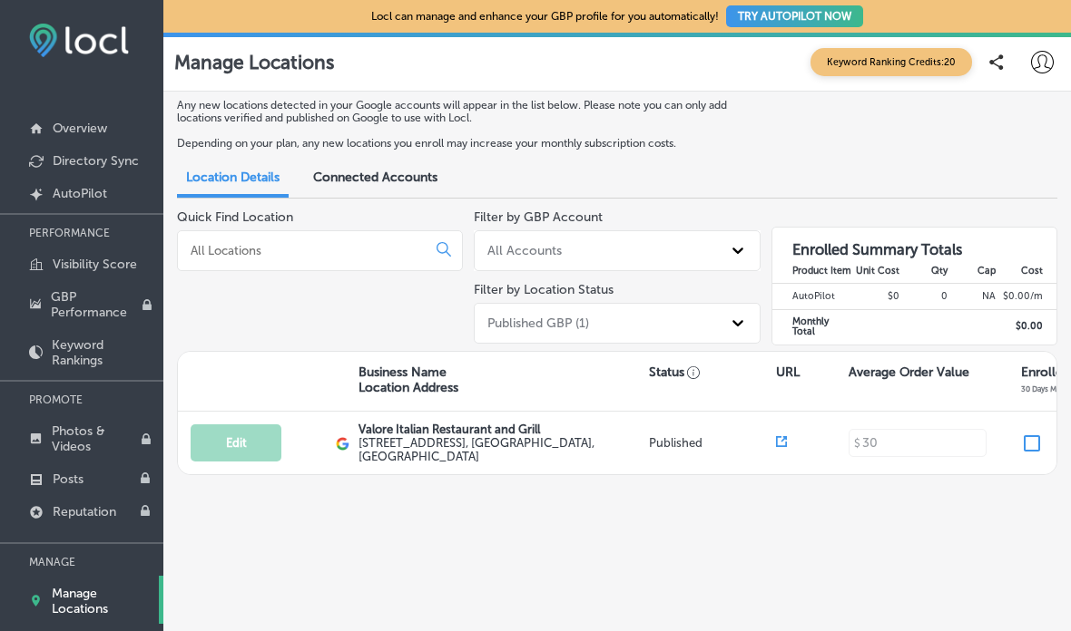
click at [67, 125] on p "Overview" at bounding box center [80, 128] width 54 height 15
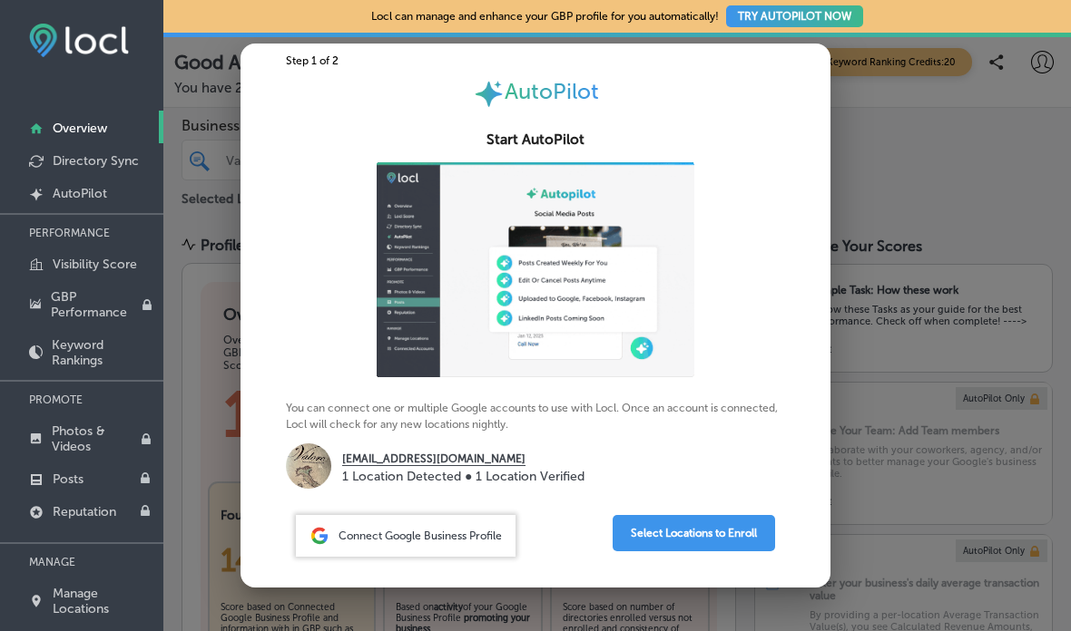
click at [455, 543] on span "Connect Google Business Profile" at bounding box center [419, 536] width 163 height 13
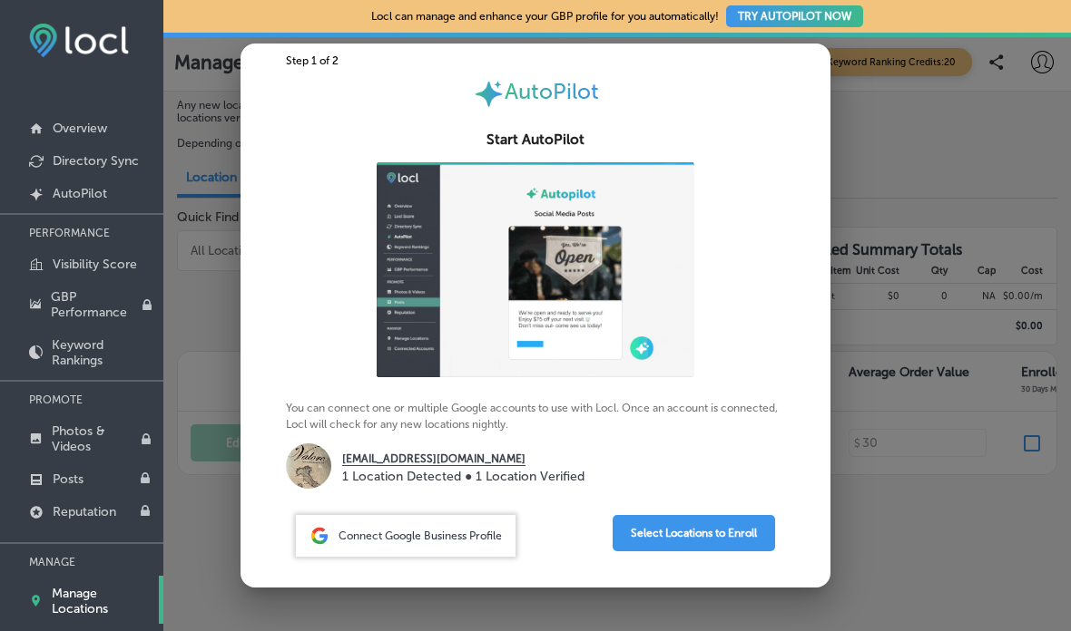
click at [472, 543] on span "Connect Google Business Profile" at bounding box center [419, 536] width 163 height 13
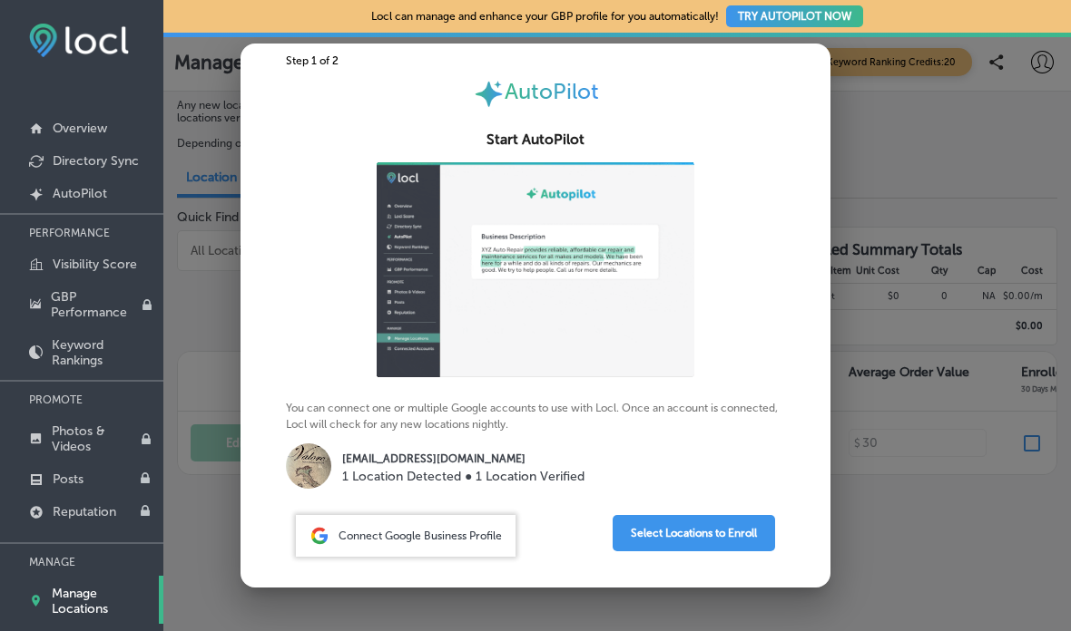
click at [100, 308] on p "GBP Performance" at bounding box center [96, 304] width 91 height 31
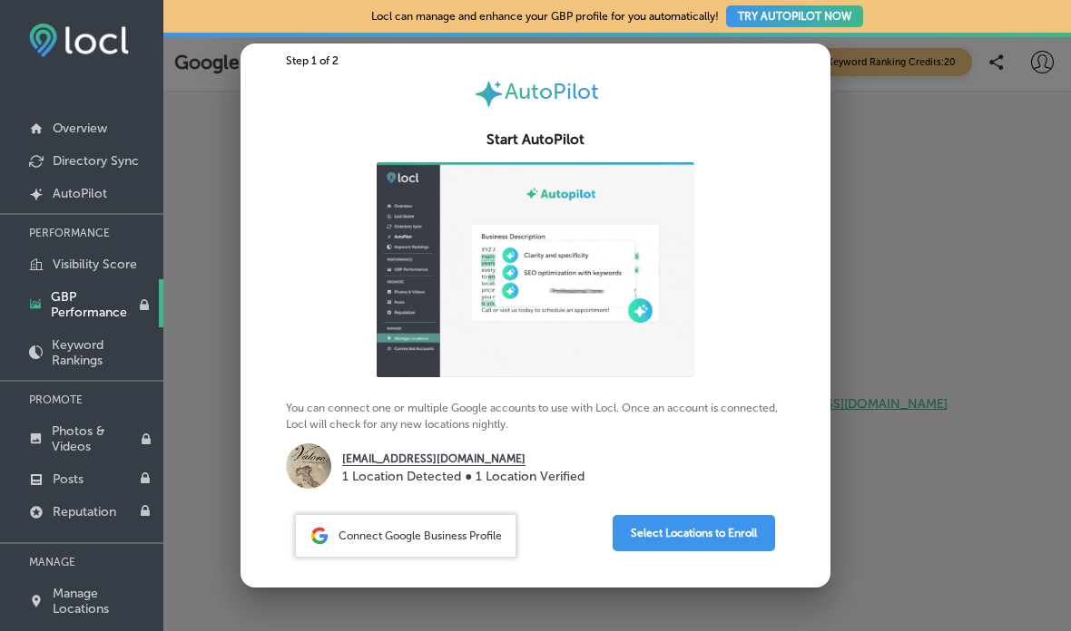
click at [99, 268] on p "Visibility Score" at bounding box center [95, 264] width 84 height 15
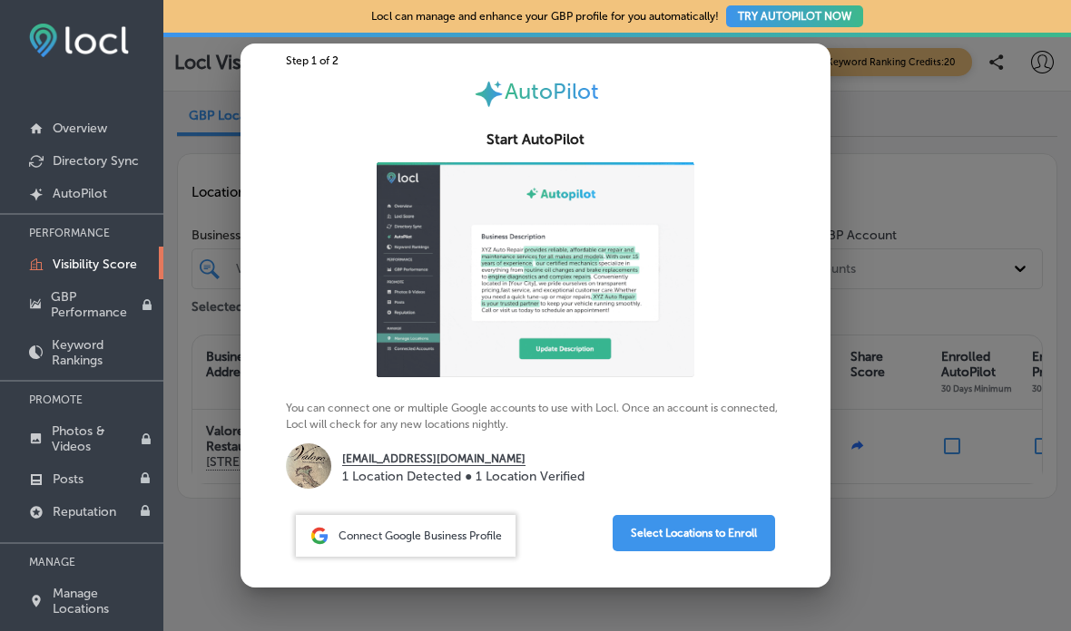
click at [82, 122] on p "Overview" at bounding box center [80, 128] width 54 height 15
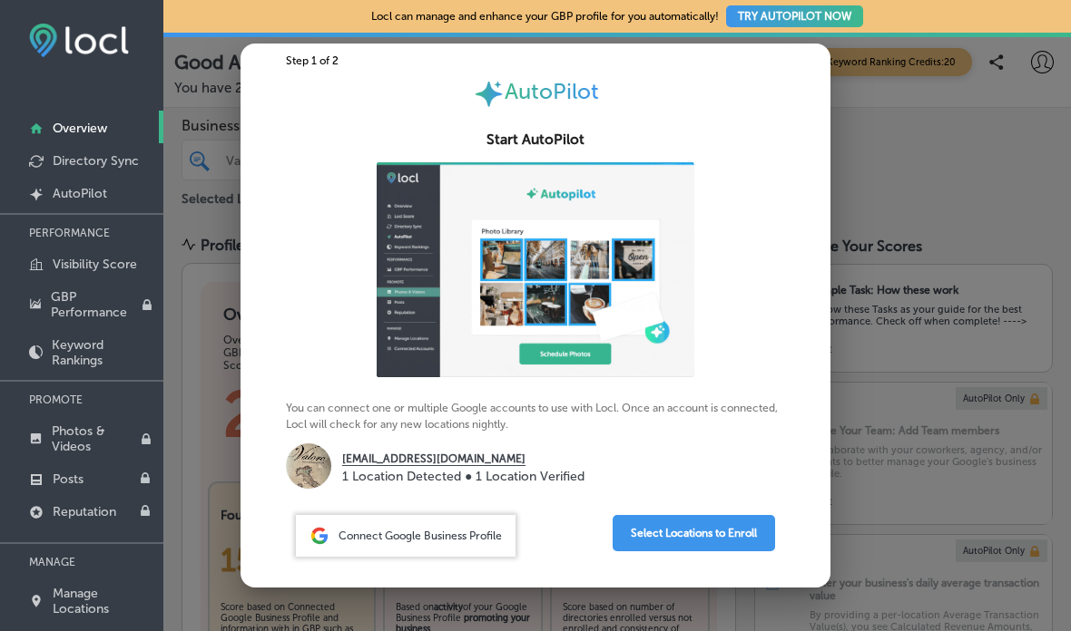
click at [699, 531] on button "Select Locations to Enroll" at bounding box center [693, 533] width 162 height 36
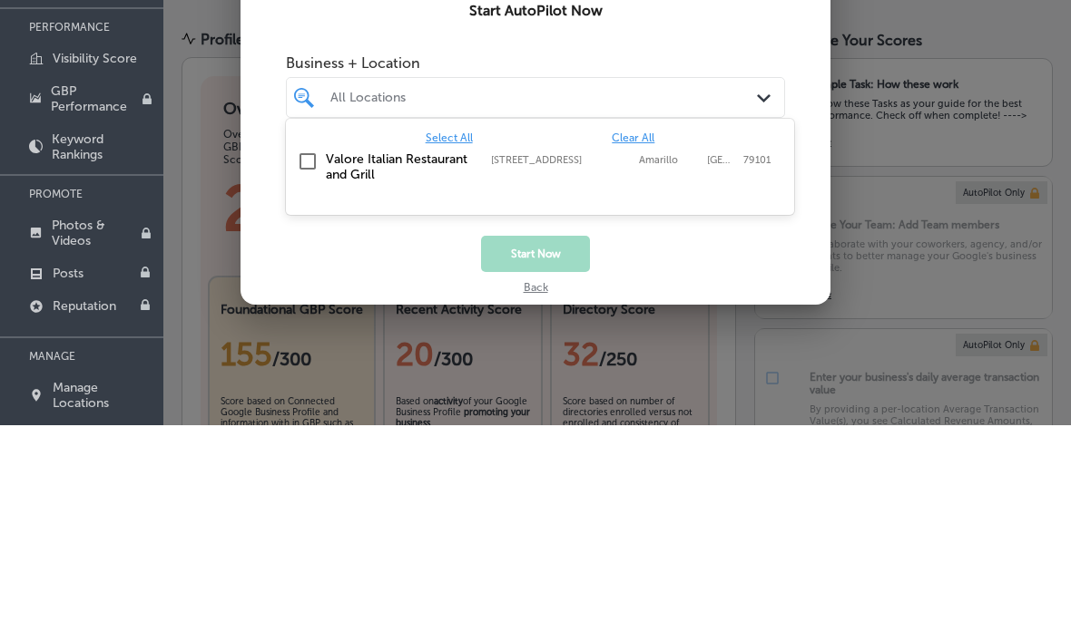
click at [305, 357] on input "checkbox" at bounding box center [308, 368] width 22 height 22
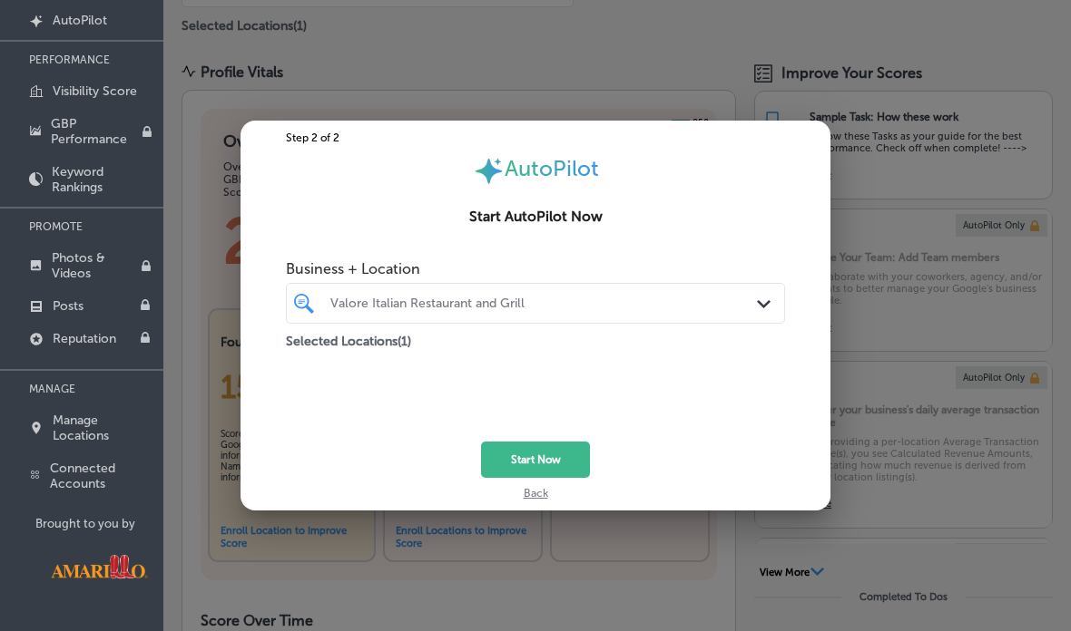
click at [924, 143] on div at bounding box center [535, 315] width 1071 height 631
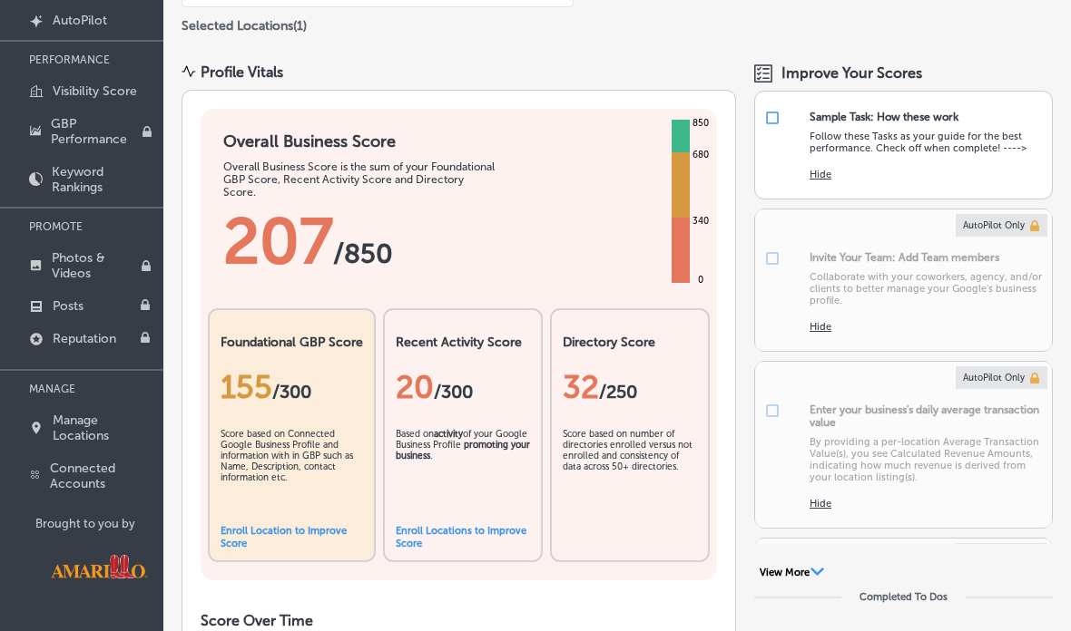
scroll to position [0, 0]
click at [778, 110] on input "checkbox" at bounding box center [772, 118] width 16 height 16
checkbox input "false"
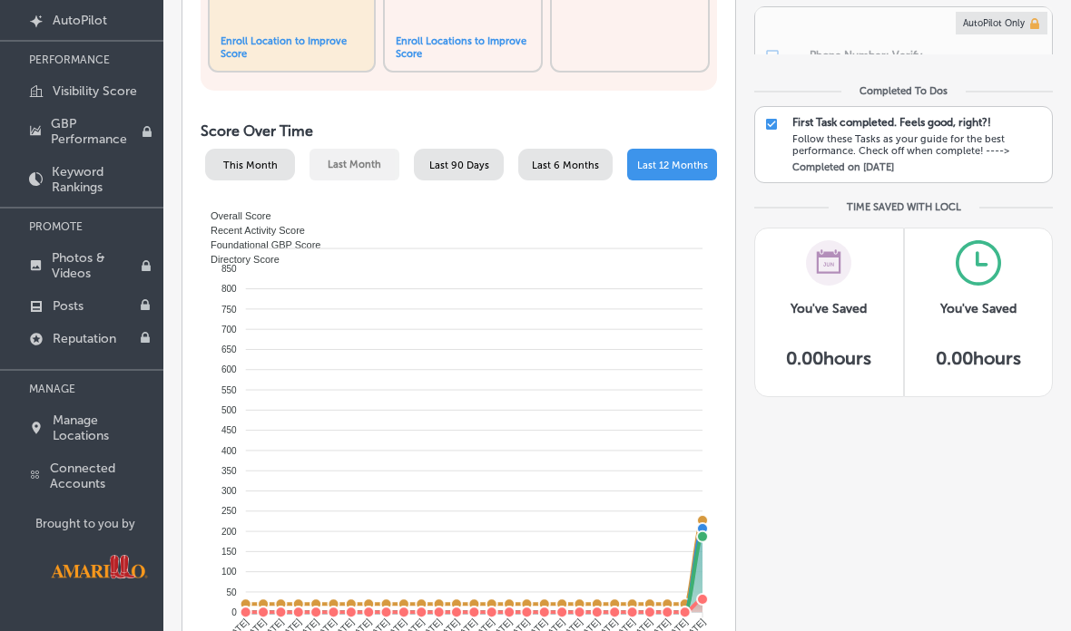
scroll to position [497, 0]
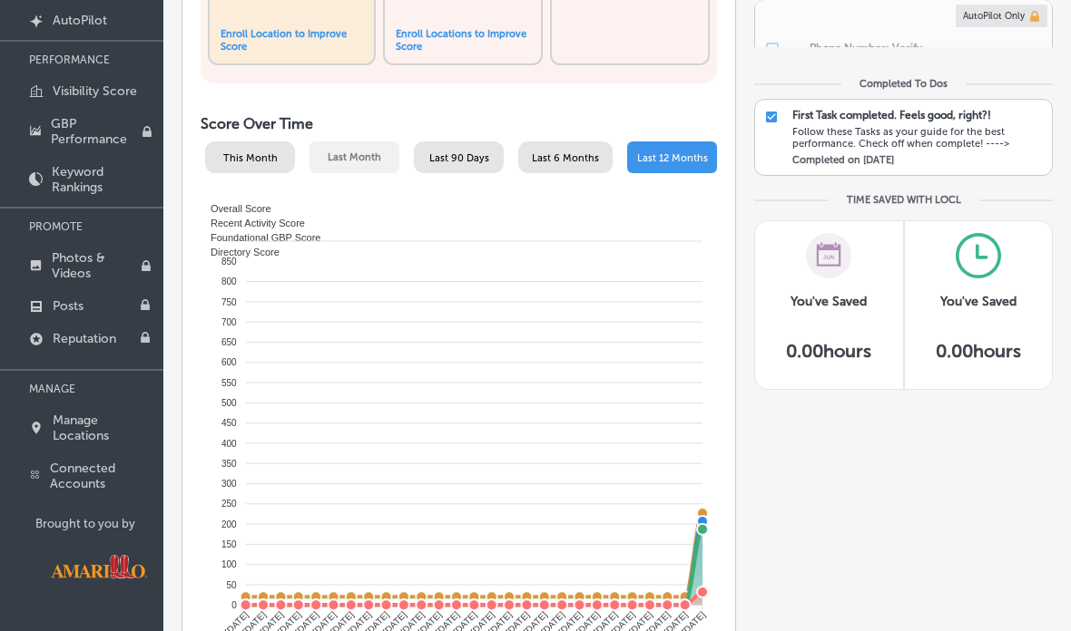
click at [997, 126] on div "Follow these Tasks as your guide for the best performance. Check off when compl…" at bounding box center [917, 138] width 250 height 24
click at [993, 126] on div "Follow these Tasks as your guide for the best performance. Check off when compl…" at bounding box center [917, 138] width 250 height 24
click at [986, 128] on div "Follow these Tasks as your guide for the best performance. Check off when compl…" at bounding box center [917, 138] width 250 height 24
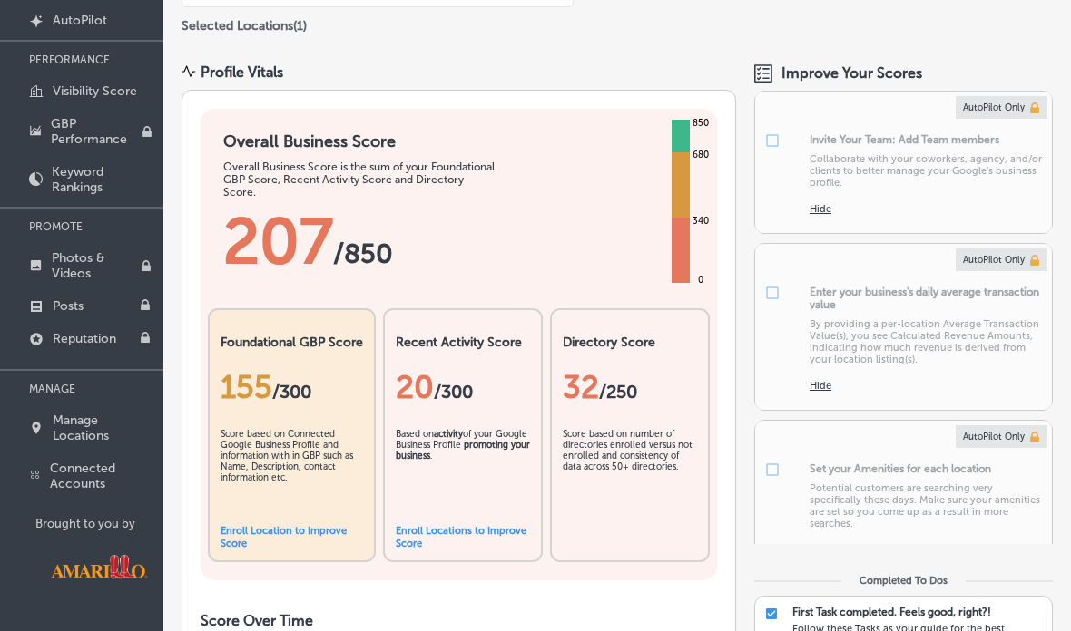
scroll to position [0, 0]
click at [76, 259] on p "Photos & Videos" at bounding box center [96, 265] width 89 height 31
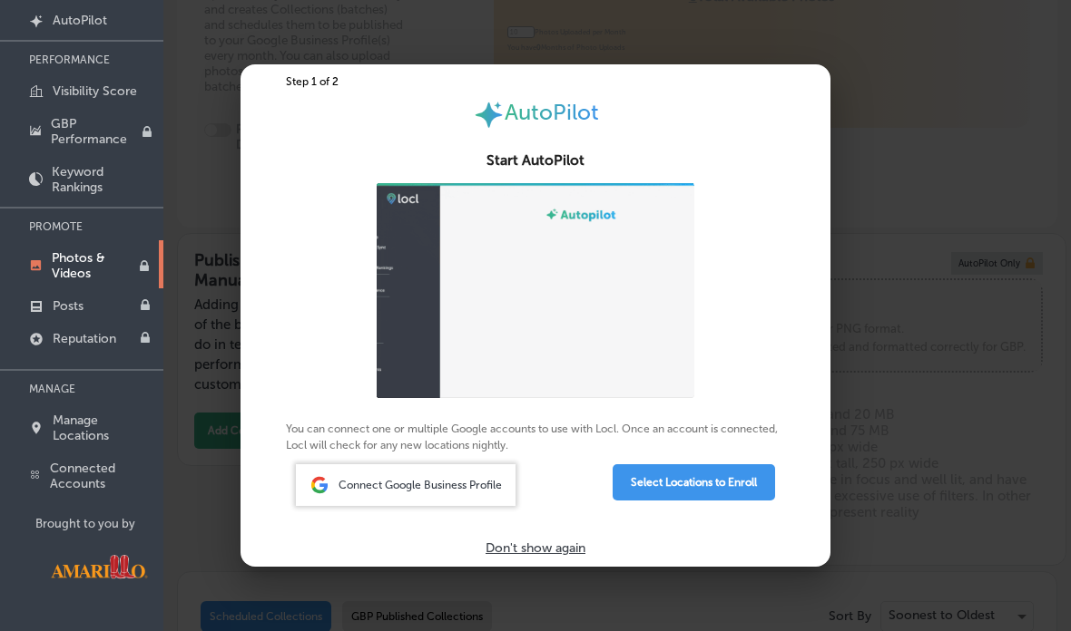
type input "0"
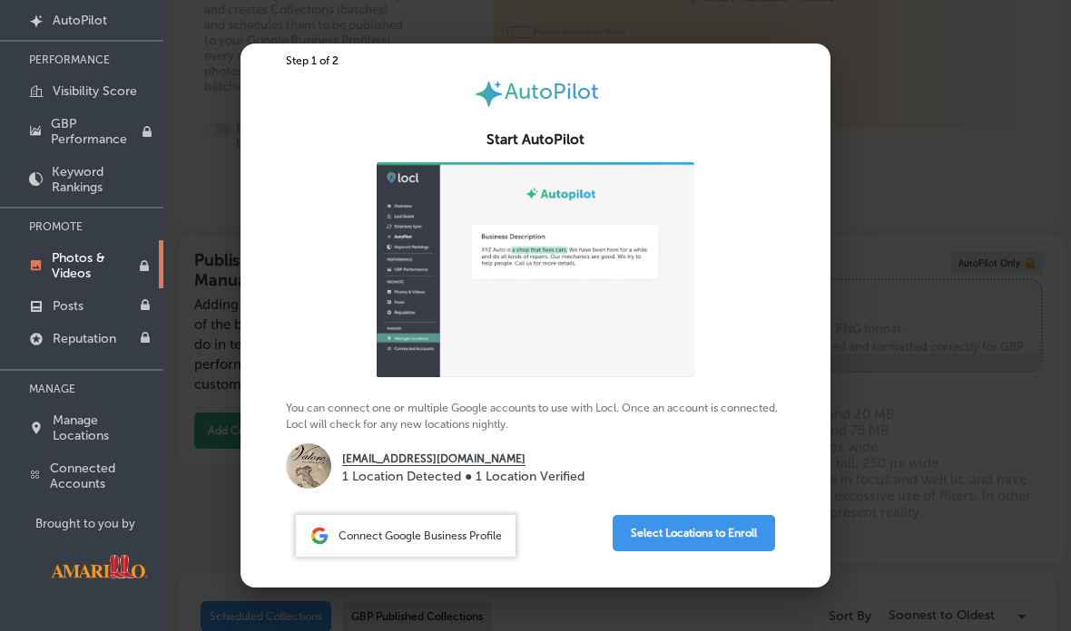
click at [682, 543] on button "Select Locations to Enroll" at bounding box center [693, 533] width 162 height 36
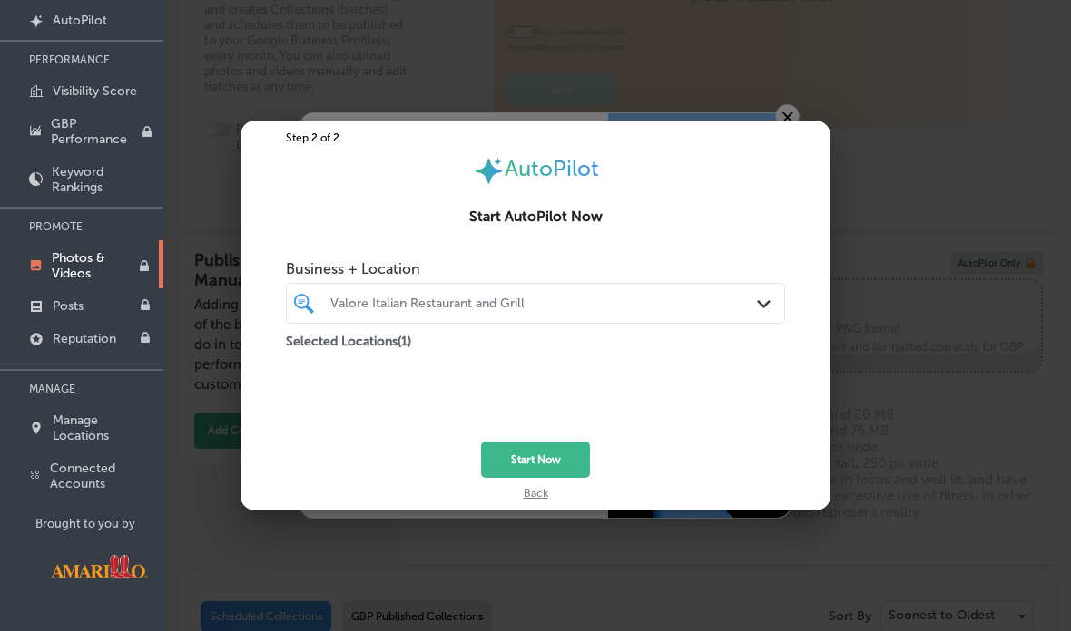
click at [977, 94] on div at bounding box center [535, 315] width 1071 height 631
